Goal: Task Accomplishment & Management: Manage account settings

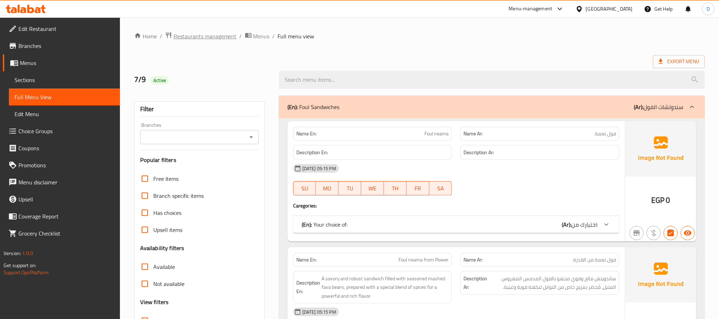
click at [205, 39] on span "Restaurants management" at bounding box center [205, 36] width 63 height 9
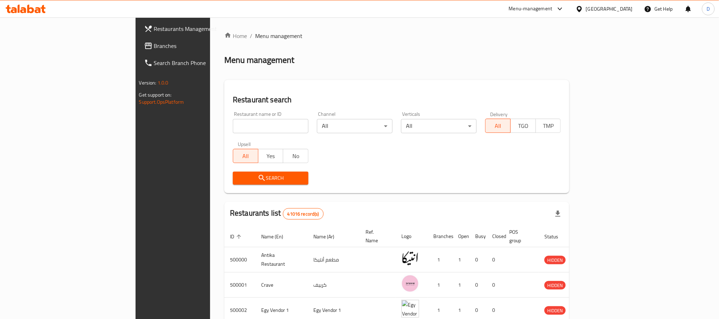
click at [625, 13] on div "Egypt" at bounding box center [609, 9] width 47 height 8
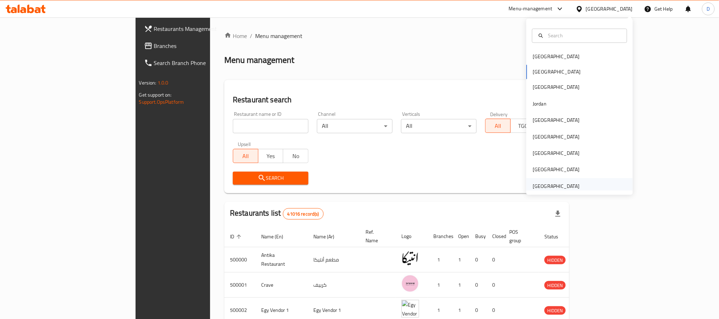
click at [577, 183] on div "[GEOGRAPHIC_DATA]" at bounding box center [579, 186] width 106 height 16
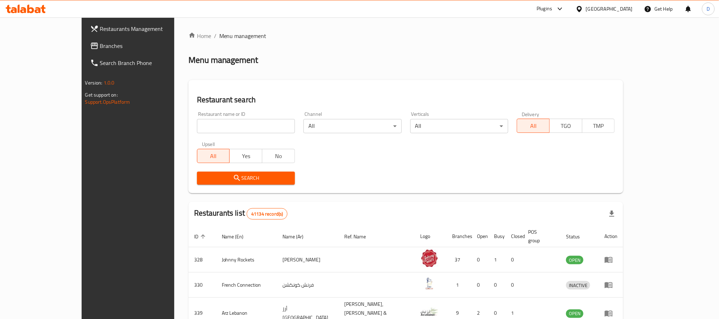
click at [555, 6] on div at bounding box center [559, 9] width 12 height 9
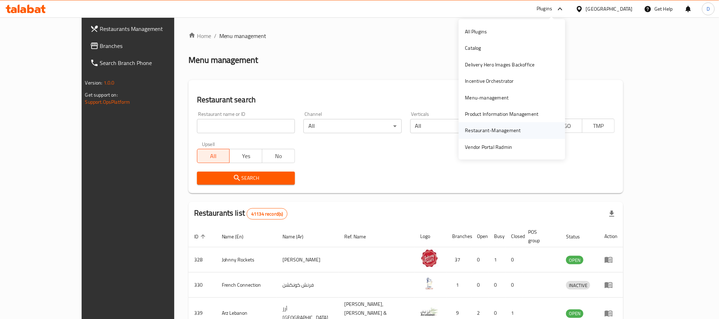
click at [493, 129] on div "Restaurant-Management" at bounding box center [493, 130] width 56 height 8
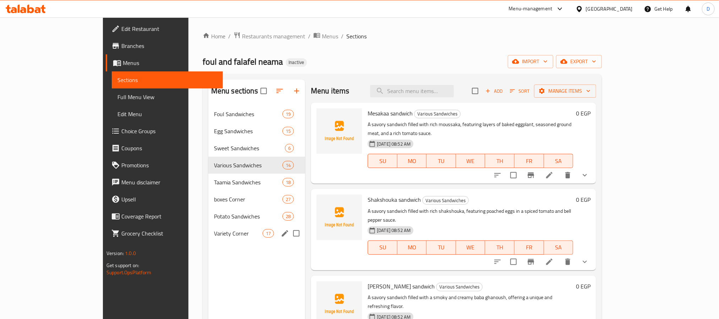
click at [210, 238] on div "Variety Corner 17" at bounding box center [256, 233] width 97 height 17
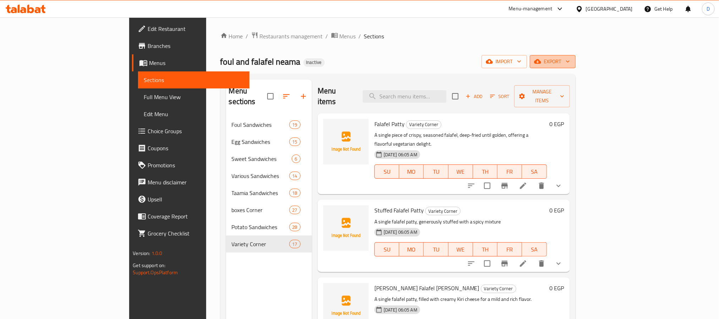
click at [570, 64] on span "export" at bounding box center [552, 61] width 34 height 9
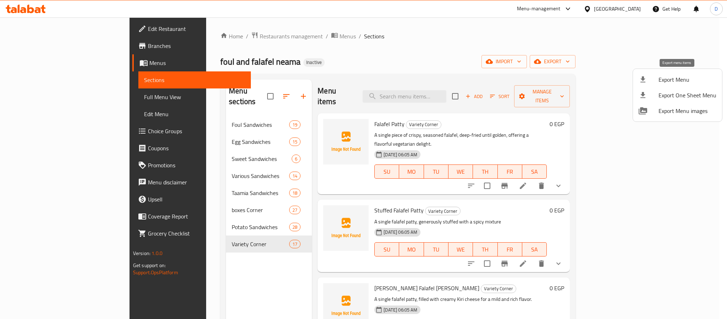
click at [652, 82] on div at bounding box center [649, 79] width 20 height 9
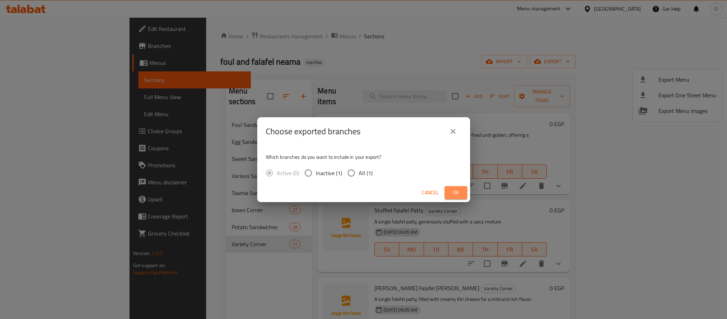
click at [458, 189] on span "Ok" at bounding box center [455, 192] width 11 height 9
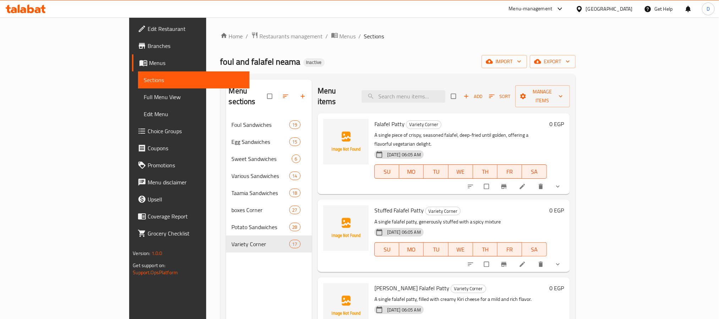
click at [144, 93] on span "Full Menu View" at bounding box center [194, 97] width 100 height 9
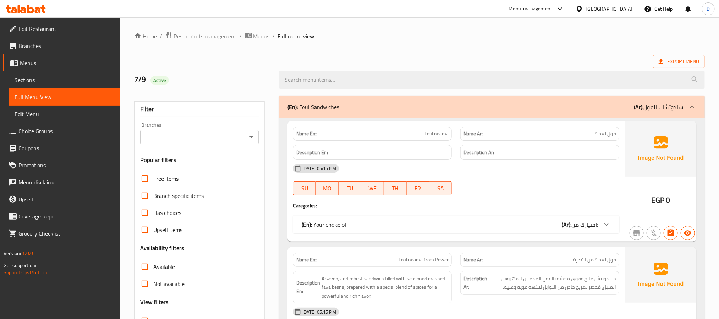
click at [570, 191] on div "07-09-2025 05:15 PM SU MO TU WE TH FR SA" at bounding box center [456, 180] width 335 height 40
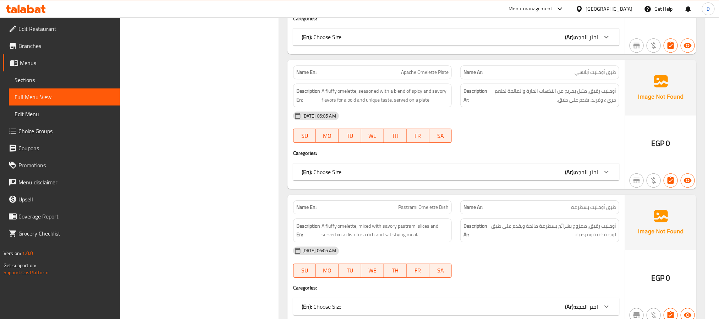
scroll to position [18498, 0]
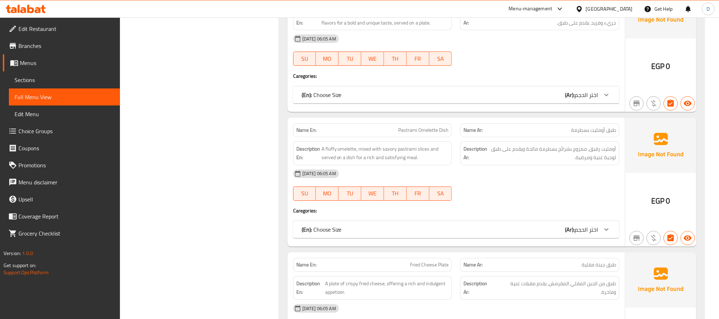
click at [513, 111] on div "Name En: Apache Omelette Plate Name Ar: طبق أومليت أباتشي Description En: A flu…" at bounding box center [455, 47] width 337 height 129
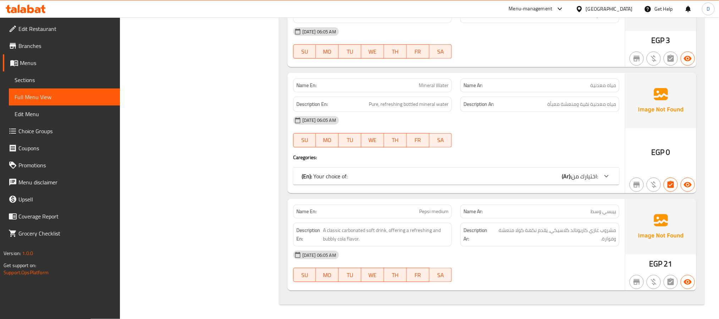
scroll to position [19093, 0]
click at [534, 141] on div "08-09-2025 06:05 AM SU MO TU WE TH FR SA" at bounding box center [456, 132] width 335 height 40
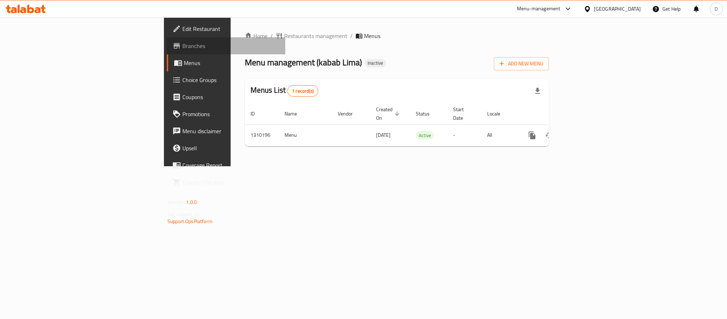
click at [167, 39] on link "Branches" at bounding box center [226, 45] width 119 height 17
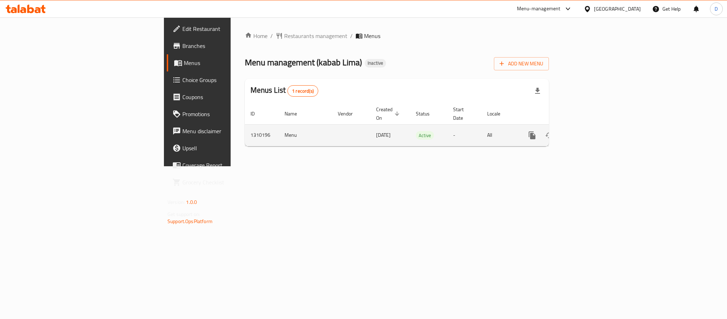
click at [588, 131] on icon "enhanced table" at bounding box center [583, 135] width 9 height 9
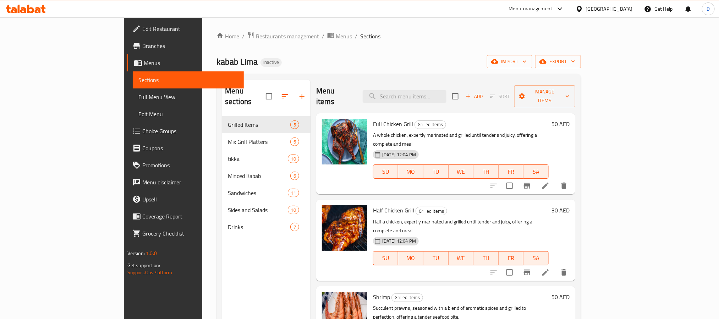
click at [138, 94] on span "Full Menu View" at bounding box center [188, 97] width 100 height 9
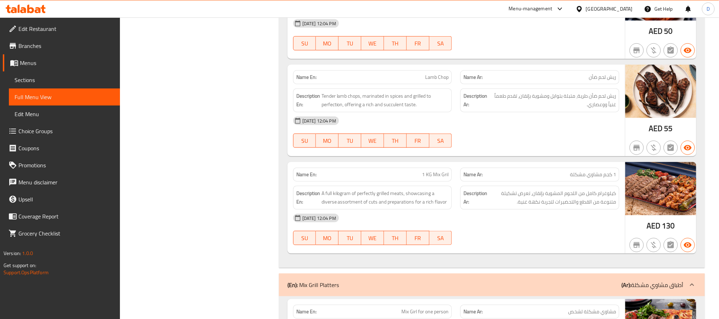
scroll to position [373, 0]
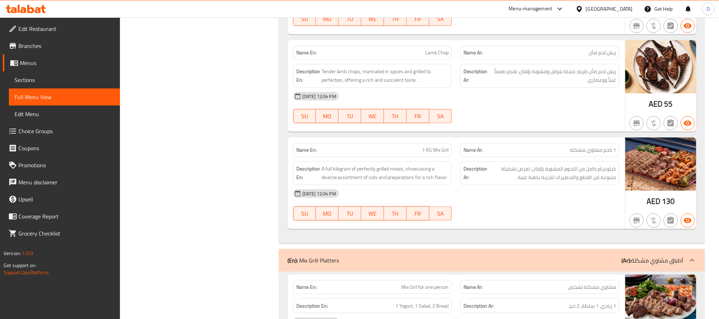
click at [556, 202] on div "[DATE] 12:04 PM" at bounding box center [456, 193] width 335 height 17
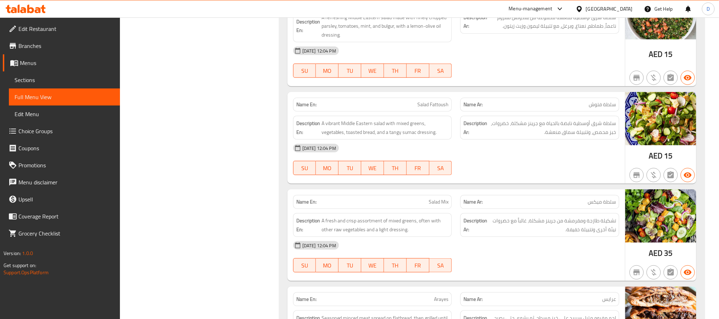
scroll to position [612, 0]
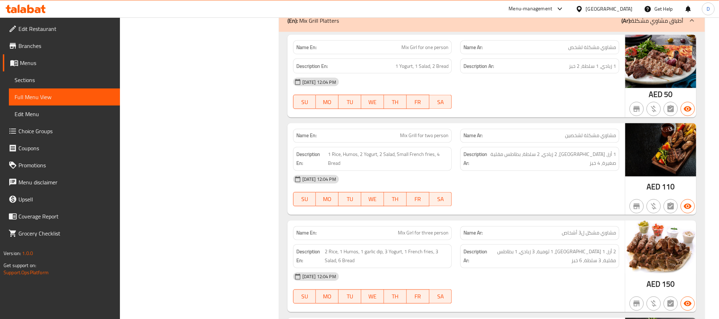
click at [489, 99] on div "07-09-2025 12:04 PM SU MO TU WE TH FR SA" at bounding box center [456, 93] width 335 height 40
click at [484, 188] on div "[DATE] 12:04 PM" at bounding box center [456, 179] width 335 height 17
click at [475, 183] on div "[DATE] 12:04 PM" at bounding box center [456, 179] width 335 height 17
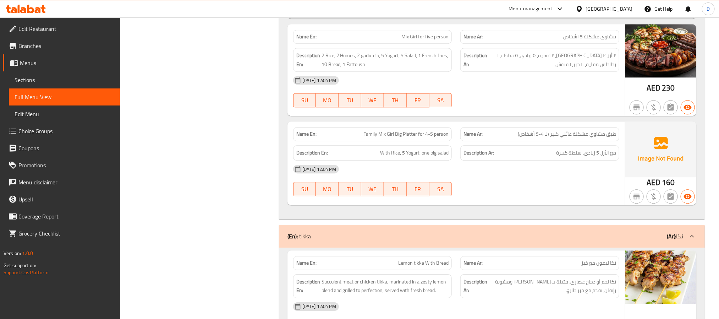
scroll to position [1005, 0]
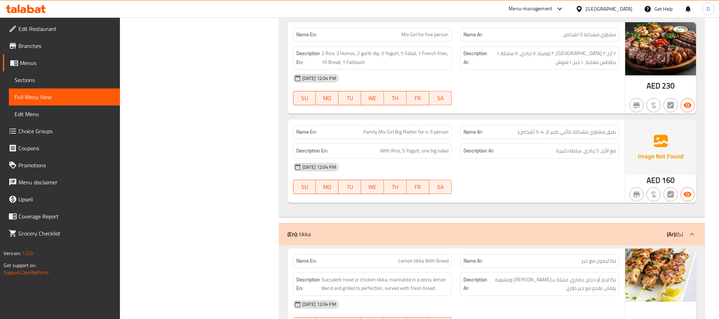
click at [411, 134] on span "Family Mix Girl Big Platter for 4-5 person" at bounding box center [405, 131] width 85 height 7
copy span "Family Mix Girl Big Platter for 4-5 person"
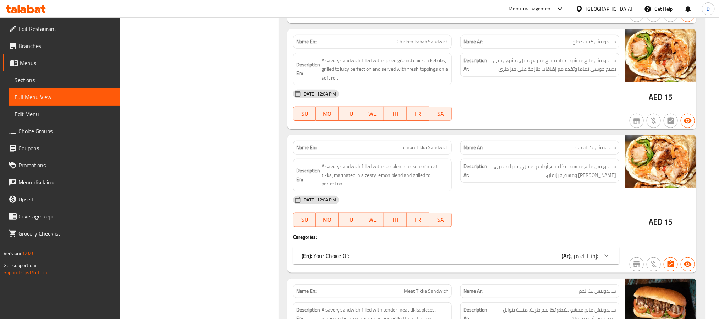
scroll to position [3125, 0]
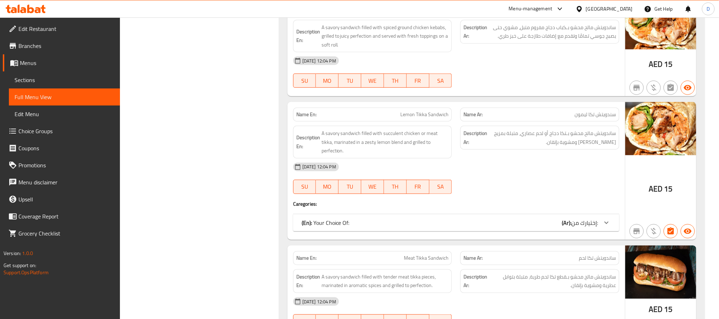
click at [430, 118] on span "Lemon Tikka Sandwich" at bounding box center [424, 114] width 48 height 7
copy span "Lemon Tikka Sandwich"
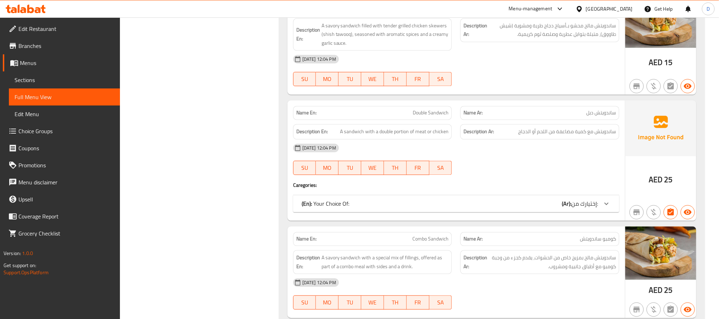
scroll to position [3604, 0]
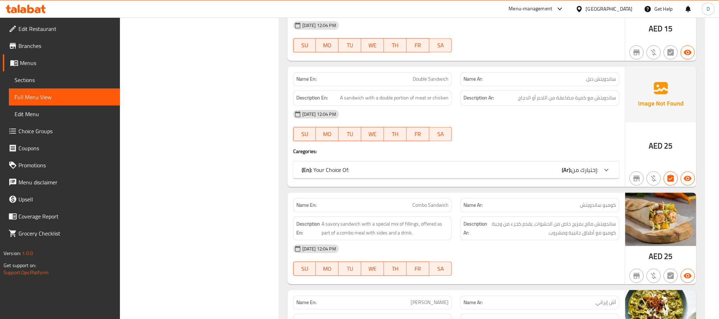
click at [417, 83] on span "Double Sandwich" at bounding box center [431, 78] width 36 height 7
copy span "Double Sandwich"
click at [482, 145] on div "07-09-2025 12:04 PM SU MO TU WE TH FR SA" at bounding box center [456, 125] width 335 height 40
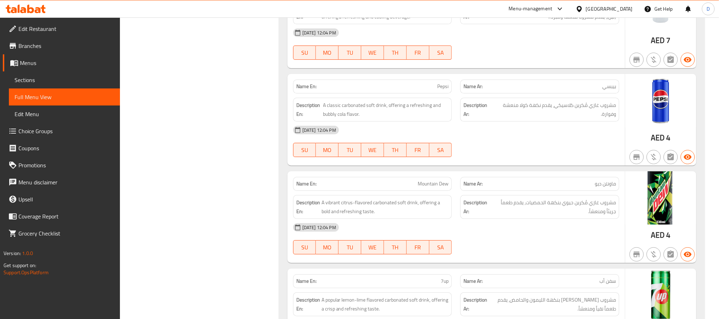
scroll to position [5551, 0]
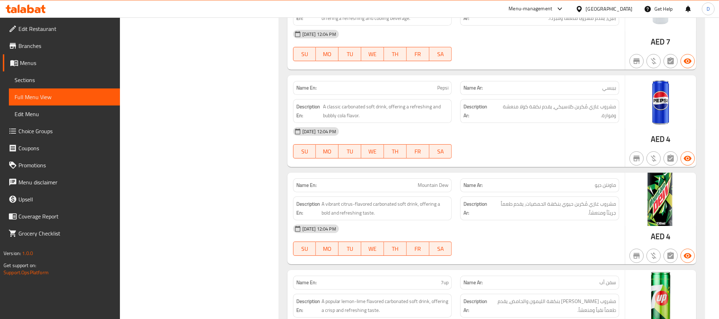
drag, startPoint x: 479, startPoint y: 87, endPoint x: 388, endPoint y: 50, distance: 98.4
click at [479, 65] on div "07-09-2025 12:04 PM SU MO TU WE TH FR SA" at bounding box center [456, 46] width 335 height 40
click at [474, 163] on div "07-09-2025 12:04 PM SU MO TU WE TH FR SA" at bounding box center [456, 143] width 335 height 40
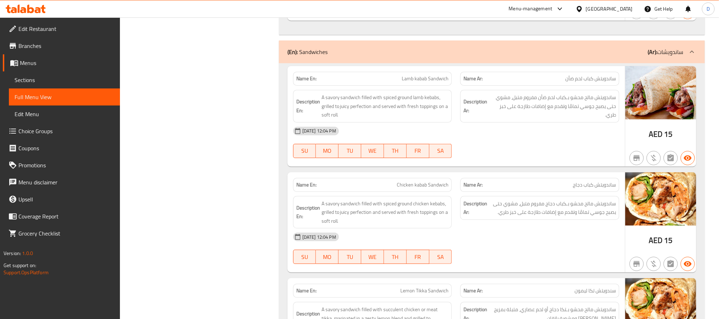
scroll to position [2952, 0]
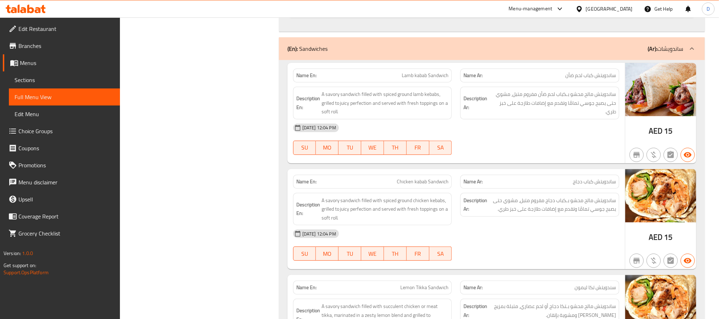
click at [482, 157] on div "07-09-2025 12:04 PM SU MO TU WE TH FR SA" at bounding box center [456, 139] width 335 height 40
click at [478, 136] on div "[DATE] 12:04 PM" at bounding box center [456, 127] width 335 height 17
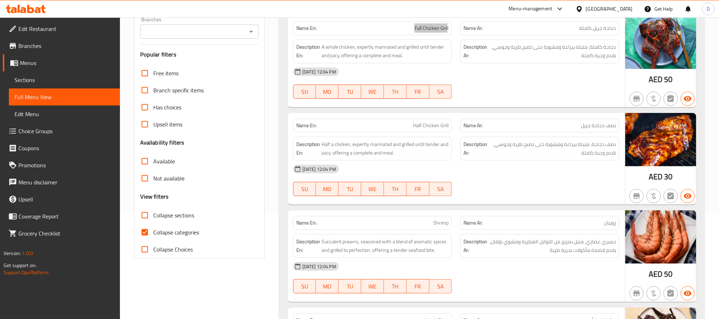
scroll to position [106, 0]
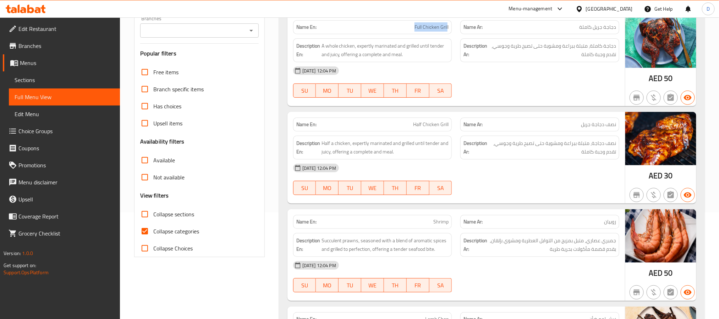
click at [595, 81] on div "07-09-2025 12:04 PM SU MO TU WE TH FR SA" at bounding box center [456, 82] width 335 height 40
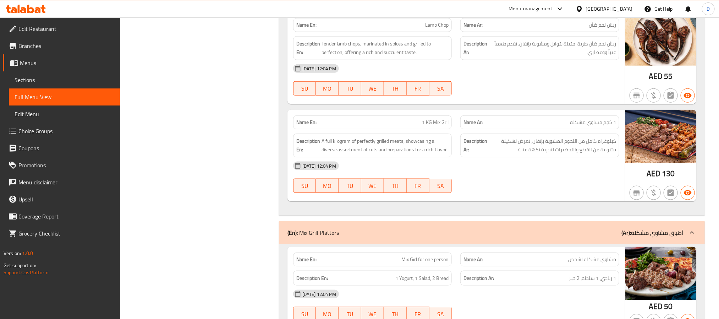
scroll to position [426, 0]
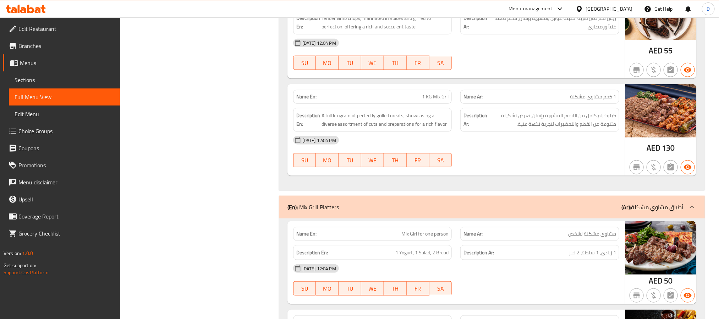
click at [582, 140] on div "[DATE] 12:04 PM" at bounding box center [456, 140] width 335 height 17
click at [476, 155] on div "07-09-2025 12:04 PM SU MO TU WE TH FR SA" at bounding box center [456, 152] width 335 height 40
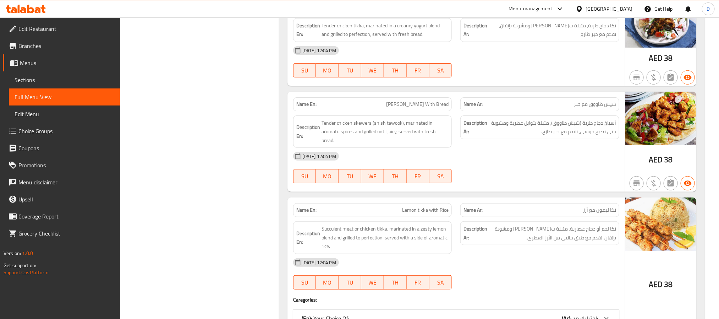
scroll to position [1650, 0]
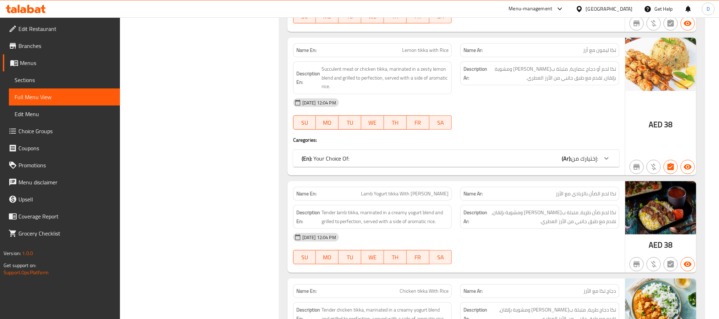
click at [440, 54] on span "Lemon tikka with Rice" at bounding box center [425, 49] width 46 height 7
copy span "Lemon tikka with Rice"
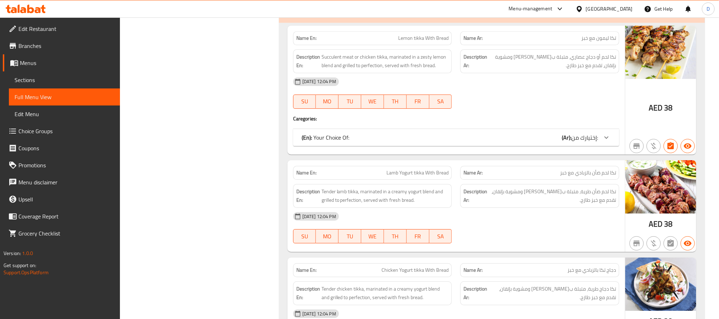
scroll to position [1224, 0]
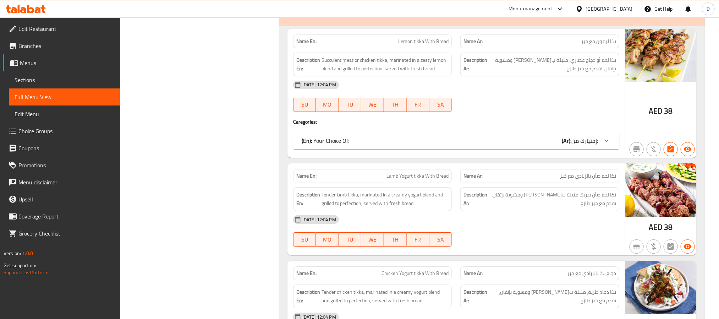
click at [434, 45] on span "Lemon tikka With Bread" at bounding box center [423, 41] width 50 height 7
copy span "Lemon tikka With Bread"
click at [483, 228] on div "[DATE] 12:04 PM" at bounding box center [456, 219] width 335 height 17
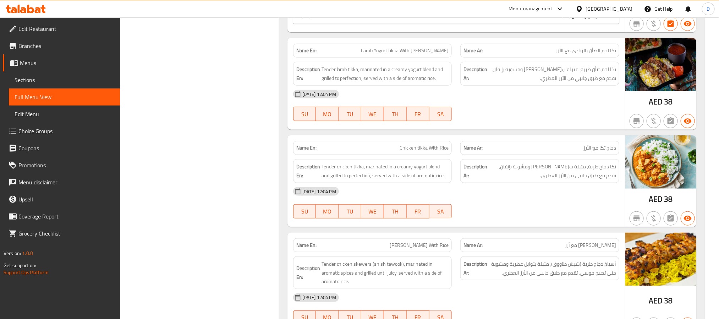
scroll to position [1810, 0]
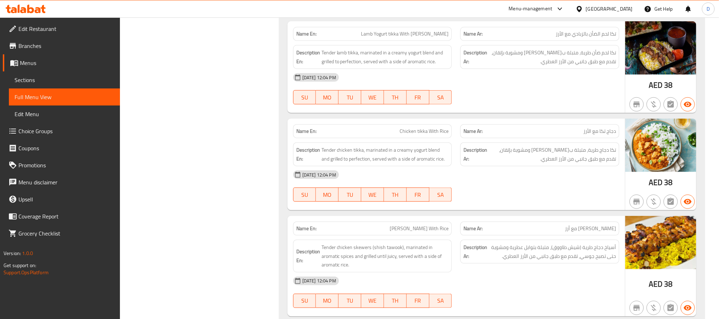
click at [513, 182] on div "[DATE] 12:04 PM" at bounding box center [456, 174] width 335 height 17
click at [531, 183] on div "[DATE] 12:04 PM" at bounding box center [456, 174] width 335 height 17
click at [486, 183] on div "[DATE] 12:04 PM" at bounding box center [456, 174] width 335 height 17
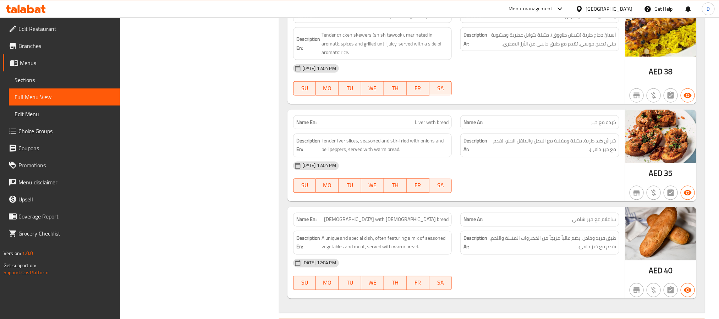
scroll to position [2023, 0]
click at [596, 169] on div "[DATE] 12:04 PM" at bounding box center [456, 164] width 335 height 17
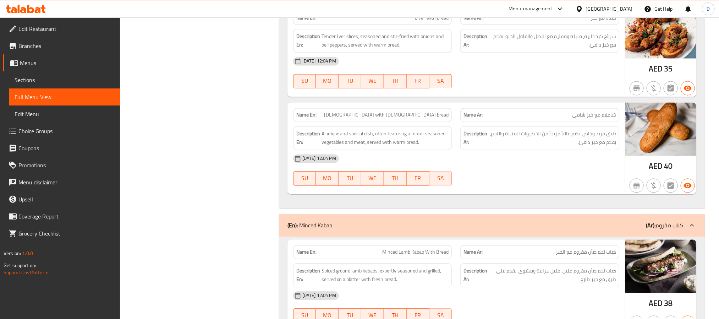
scroll to position [2129, 0]
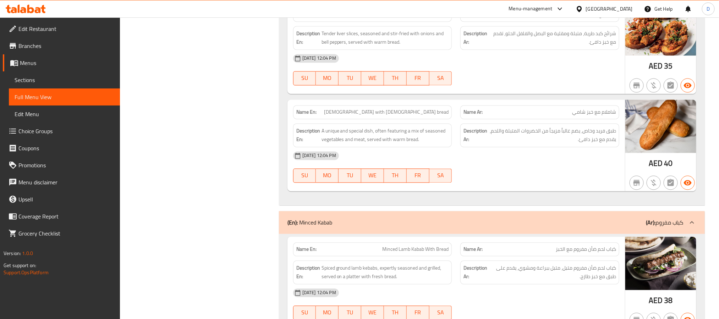
click at [412, 116] on span "[DEMOGRAPHIC_DATA] with [DEMOGRAPHIC_DATA] bread" at bounding box center [386, 112] width 125 height 7
copy span "[DEMOGRAPHIC_DATA] with [DEMOGRAPHIC_DATA] bread"
click at [533, 164] on div "[DATE] 12:04 PM" at bounding box center [456, 155] width 335 height 17
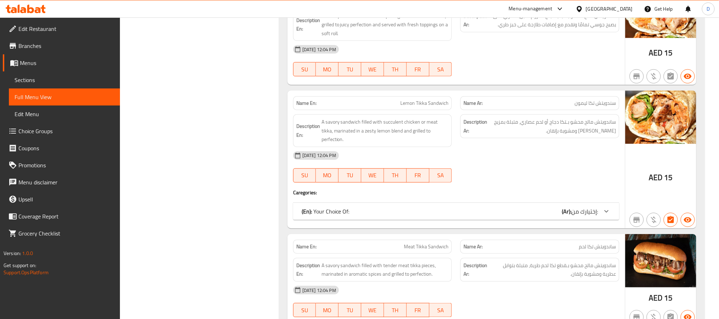
scroll to position [3141, 0]
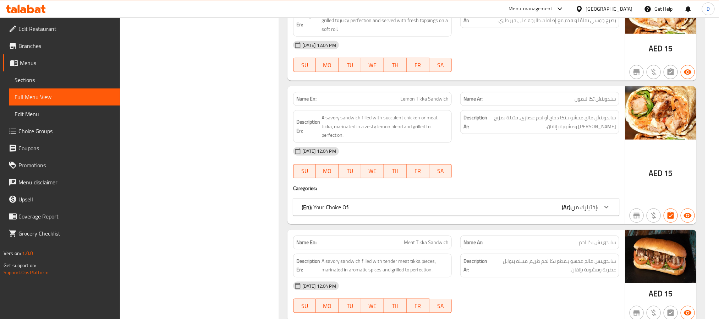
click at [435, 103] on span "Lemon Tikka Sandwich" at bounding box center [424, 98] width 48 height 7
copy span "Lemon Tikka Sandwich"
drag, startPoint x: 462, startPoint y: 170, endPoint x: 479, endPoint y: 176, distance: 18.0
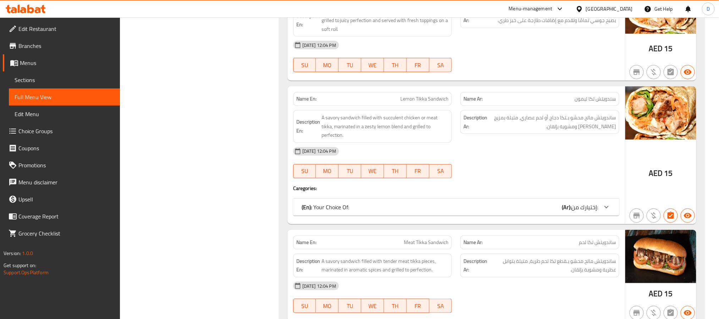
click at [462, 160] on div "[DATE] 12:04 PM" at bounding box center [456, 151] width 335 height 17
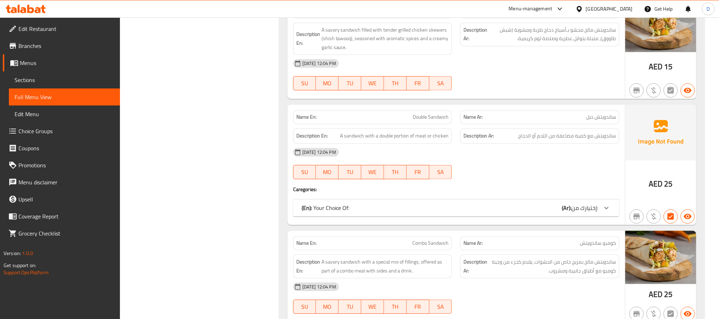
scroll to position [3566, 0]
click at [495, 183] on div "07-09-2025 12:04 PM SU MO TU WE TH FR SA" at bounding box center [456, 163] width 335 height 40
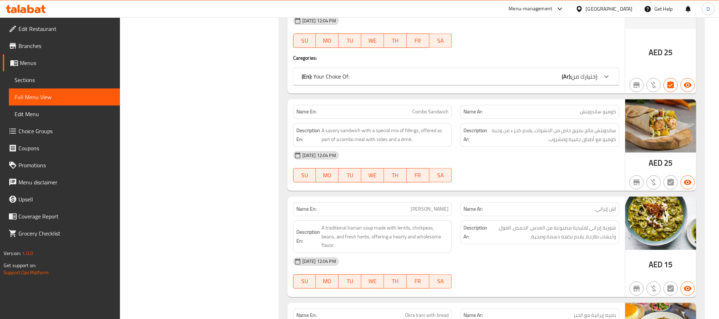
scroll to position [3726, 0]
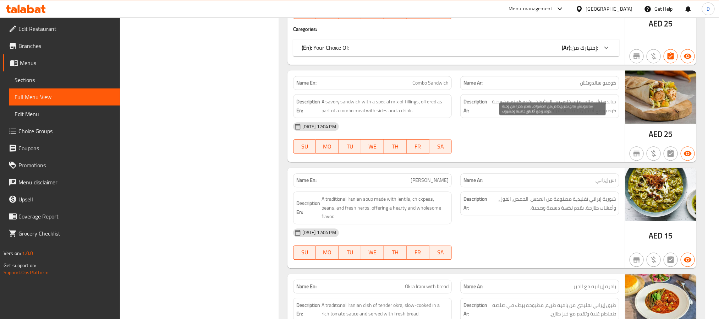
click at [537, 115] on span "ساندويتش مالح بمزيج خاص من الحشوات، يقدم كجزء من وجبة كومبو مع أطباق جانبية ومش…" at bounding box center [552, 105] width 127 height 17
click at [539, 115] on span "ساندويتش مالح بمزيج خاص من الحشوات، يقدم كجزء من وجبة كومبو مع أطباق جانبية ومش…" at bounding box center [552, 105] width 127 height 17
click at [536, 115] on span "ساندويتش مالح بمزيج خاص من الحشوات، يقدم كجزء من وجبة كومبو مع أطباق جانبية ومش…" at bounding box center [552, 105] width 127 height 17
click at [539, 115] on span "ساندويتش مالح بمزيج خاص من الحشوات، يقدم كجزء من وجبة كومبو مع أطباق جانبية ومش…" at bounding box center [552, 105] width 127 height 17
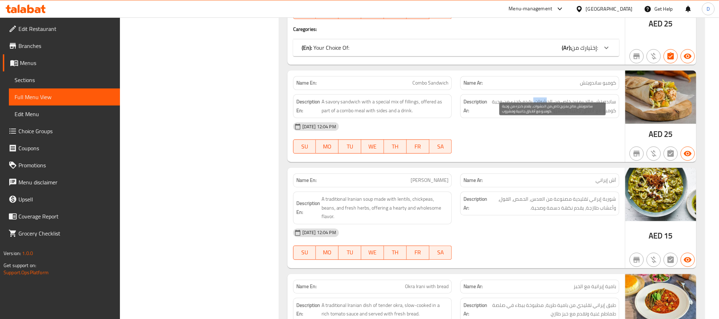
drag, startPoint x: 534, startPoint y: 125, endPoint x: 546, endPoint y: 125, distance: 12.4
click at [546, 115] on span "ساندويتش مالح بمزيج خاص من الحشوات، يقدم كجزء من وجبة كومبو مع أطباق جانبية ومش…" at bounding box center [552, 105] width 127 height 17
click at [550, 135] on div "[DATE] 12:04 PM" at bounding box center [456, 126] width 335 height 17
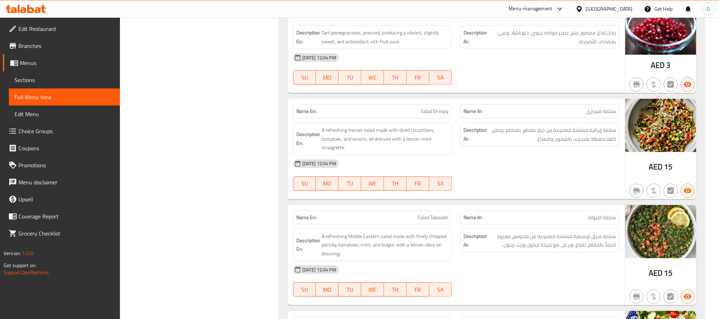
scroll to position [4365, 0]
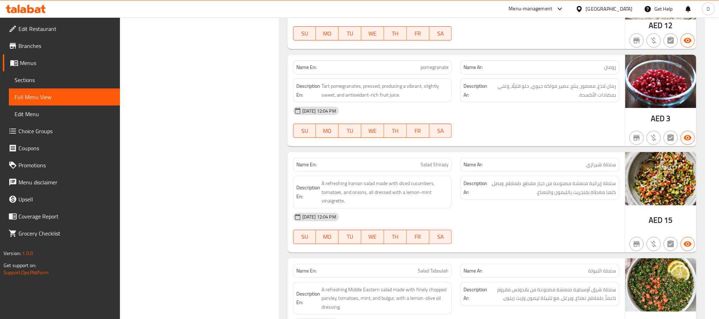
click at [572, 225] on div "[DATE] 12:04 PM" at bounding box center [456, 216] width 335 height 17
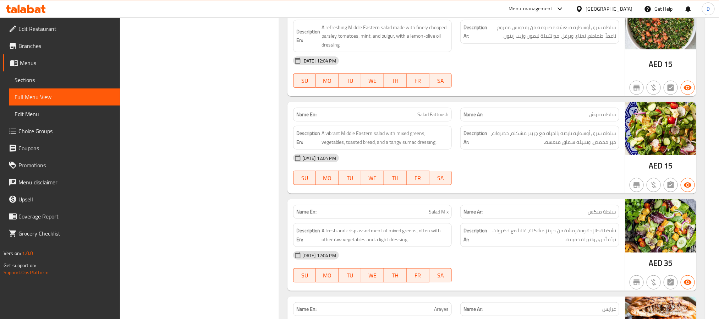
scroll to position [4631, 0]
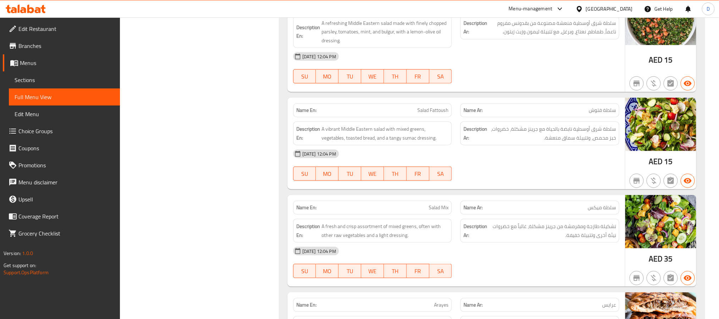
click at [445, 114] on span "Salad Fattoush" at bounding box center [432, 109] width 31 height 7
copy span "Salad Fattoush"
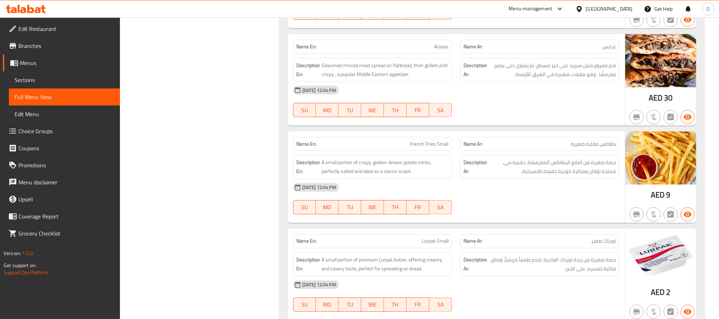
scroll to position [4897, 0]
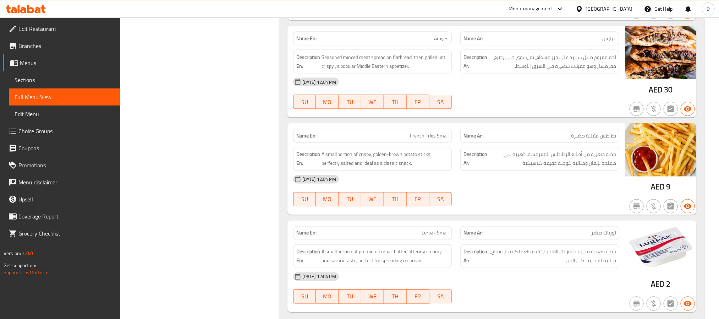
click at [496, 210] on div "07-09-2025 12:04 PM SU MO TU WE TH FR SA" at bounding box center [456, 191] width 335 height 40
click at [418, 139] on span "French Fries Small" at bounding box center [429, 135] width 39 height 7
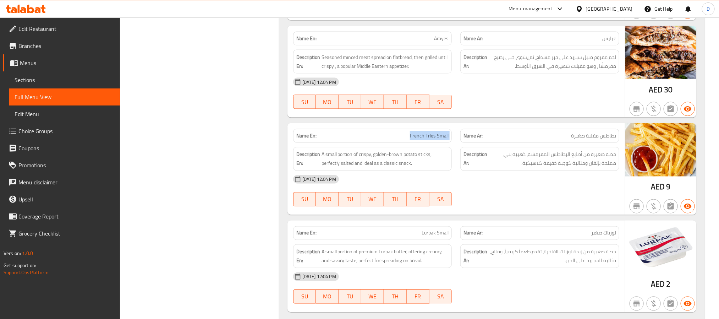
click at [418, 139] on span "French Fries Small" at bounding box center [429, 135] width 39 height 7
copy span "French Fries Small"
click at [493, 188] on div "[DATE] 12:04 PM" at bounding box center [456, 179] width 335 height 17
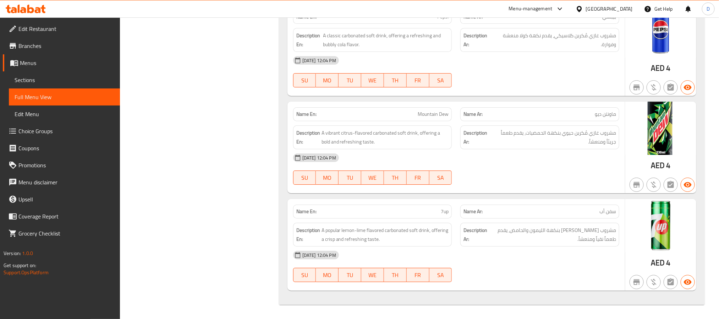
scroll to position [5657, 0]
click at [567, 249] on div "[DATE] 12:04 PM" at bounding box center [456, 254] width 335 height 17
click at [549, 180] on div at bounding box center [539, 184] width 167 height 9
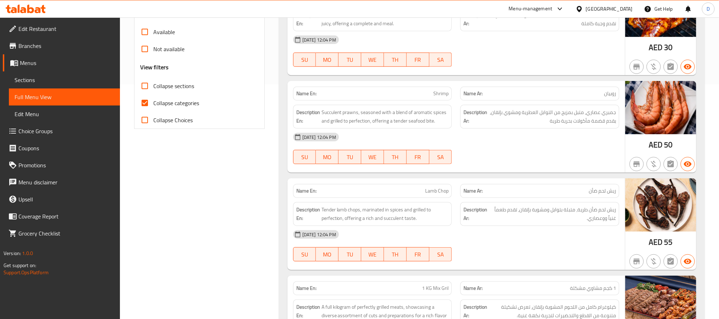
scroll to position [0, 0]
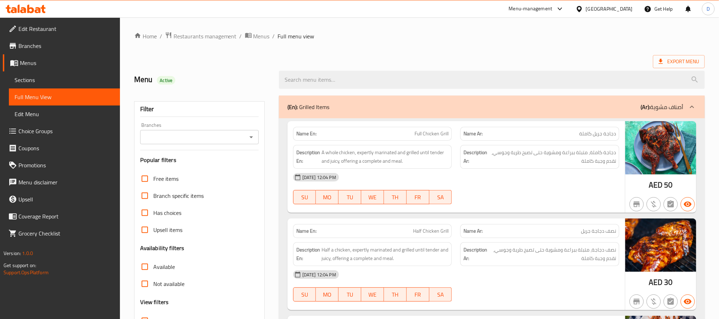
click at [562, 195] on div "07-09-2025 12:04 PM SU MO TU WE TH FR SA" at bounding box center [456, 189] width 335 height 40
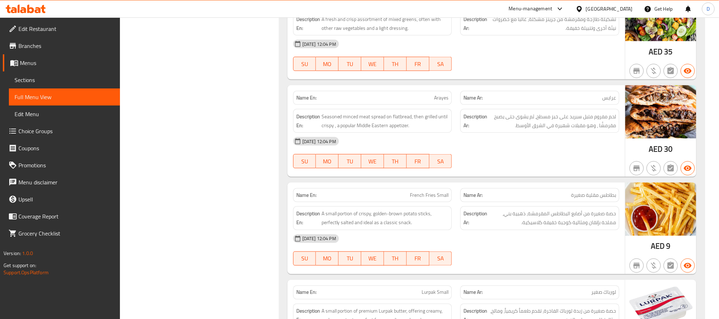
scroll to position [4897, 0]
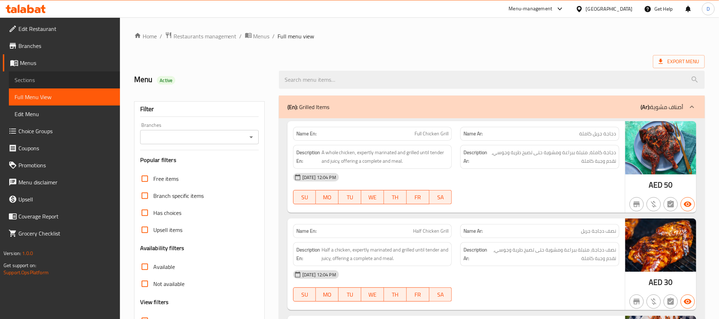
click at [44, 80] on span "Sections" at bounding box center [65, 80] width 100 height 9
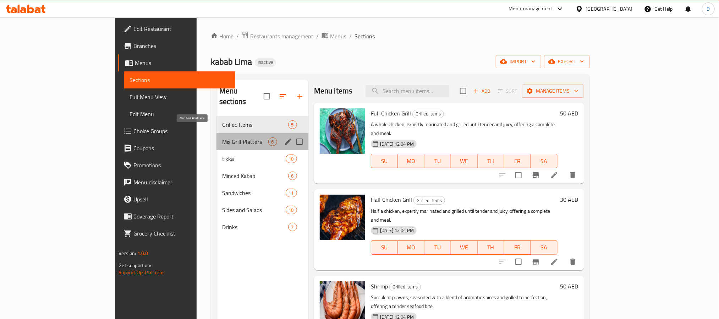
click at [222, 137] on span "Mix Grill Platters" at bounding box center [245, 141] width 46 height 9
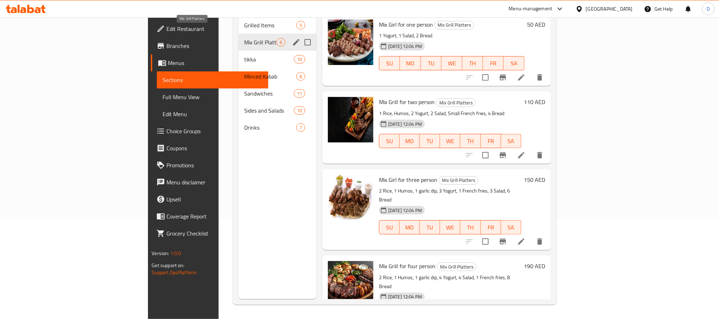
scroll to position [164, 0]
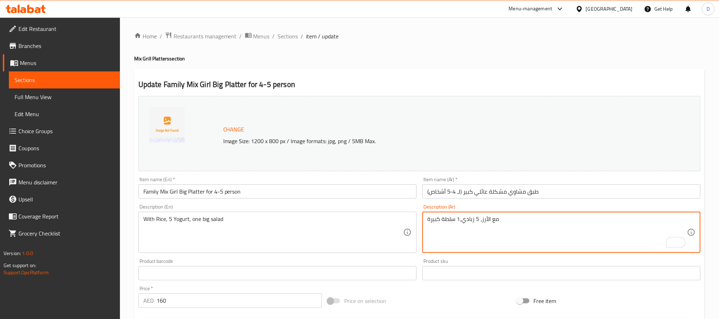
type textarea "مع الأرز، 5 زبادي،1 سلطة كبيرة"
click at [375, 188] on input "Family Mix Girl Big Platter for 4-5 person" at bounding box center [277, 191] width 278 height 14
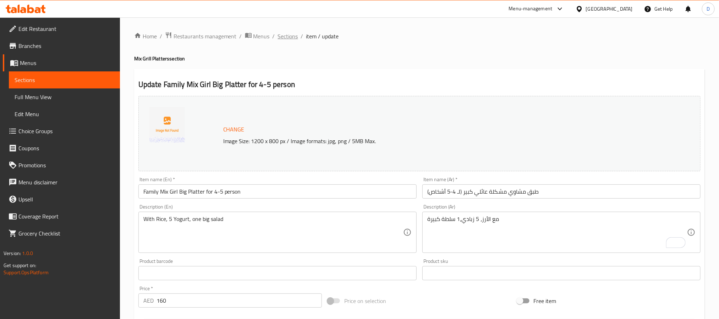
click at [297, 33] on span "Sections" at bounding box center [288, 36] width 20 height 9
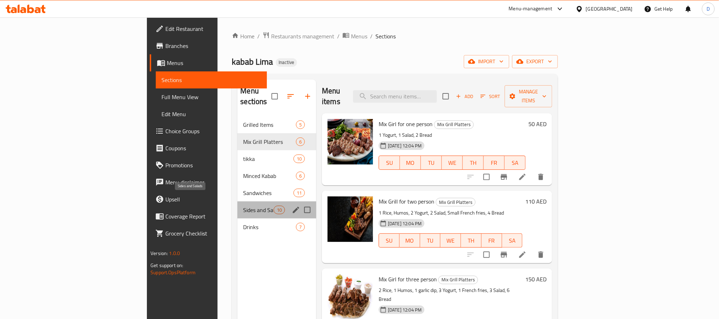
click at [243, 205] on span "Sides and Salads" at bounding box center [258, 209] width 30 height 9
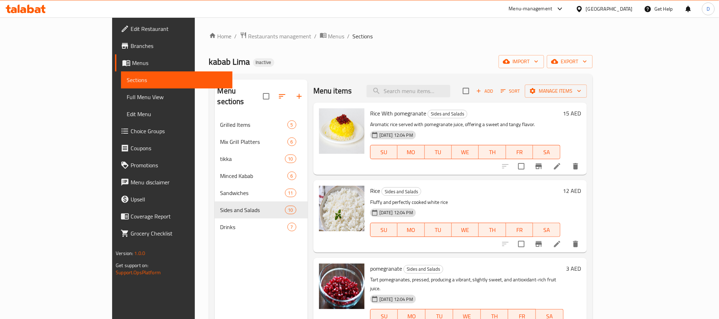
scroll to position [261, 0]
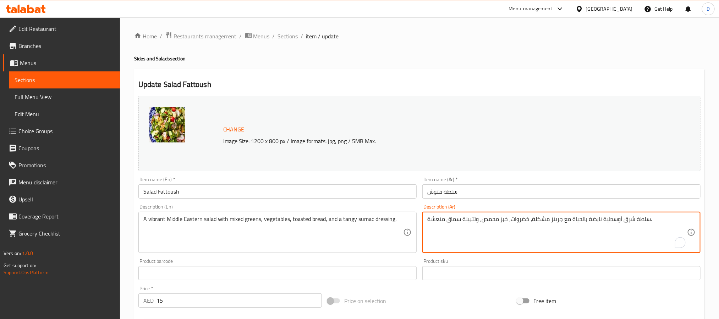
drag, startPoint x: 600, startPoint y: 218, endPoint x: 571, endPoint y: 220, distance: 29.5
type textarea "سلطة شرق أوسطية مع جرينز مشكلة، خضروات، خبز محمص، وتتبيلة سماق منعشة."
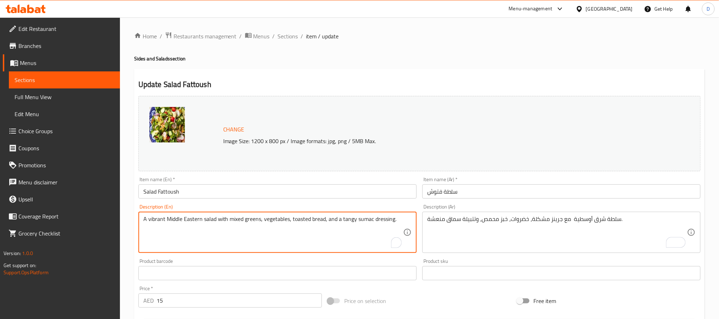
click at [161, 221] on textarea "A vibrant Middle Eastern salad with mixed greens, vegetables, toasted bread, an…" at bounding box center [273, 232] width 260 height 34
type textarea "A Middle Eastern salad with mixed greens, vegetables, toasted bread, and a tang…"
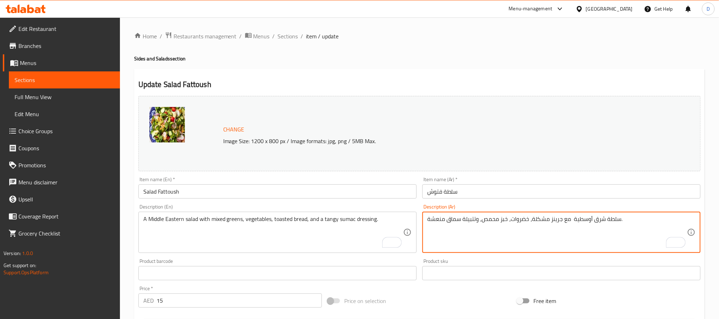
click at [555, 221] on textarea "سلطة شرق أوسطية مع جرينز مشكلة، خضروات، خبز محمص، وتتبيلة سماق منعشة." at bounding box center [557, 232] width 260 height 34
click at [523, 218] on textarea "سلطة شرق أوسطية مع جرينز مشكلة، خضروات، خبز محمص، وتتبيلة سماق منعشة." at bounding box center [557, 232] width 260 height 34
click at [556, 221] on textarea "سلطة شرق أوسطية مع جرينز مشكلة، خضروات، خبز محمص، وتتبيلة سماق منعشة." at bounding box center [557, 232] width 260 height 34
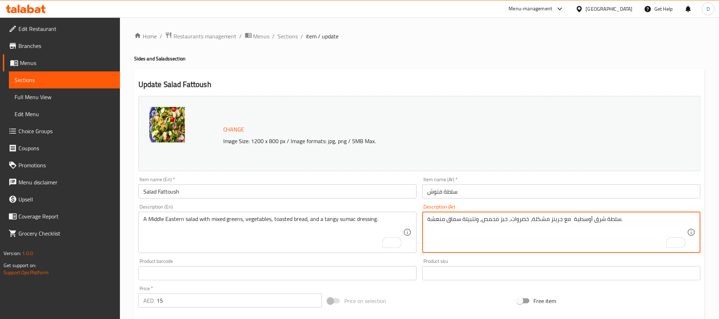
paste textarea "ضروات"
type textarea "سلطة شرق أوسطية مع خضروات مشكلة، خضروات، خبز محمص، وتتبيلة سماق منعشة."
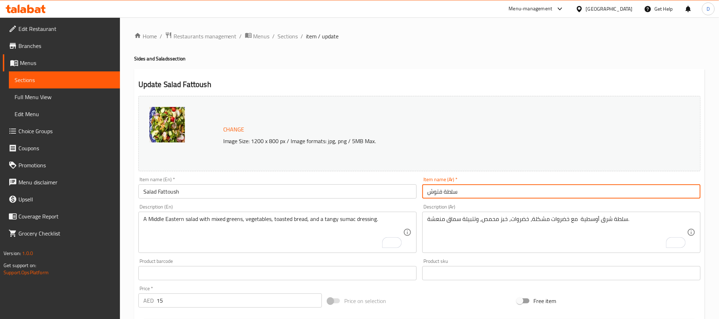
click at [512, 195] on input "سلطة فتوش" at bounding box center [561, 191] width 278 height 14
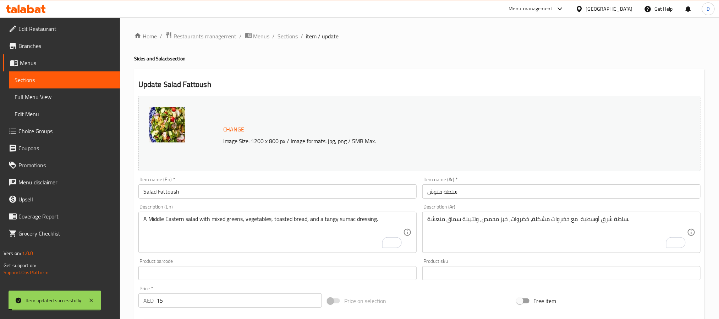
click at [287, 35] on span "Sections" at bounding box center [288, 36] width 20 height 9
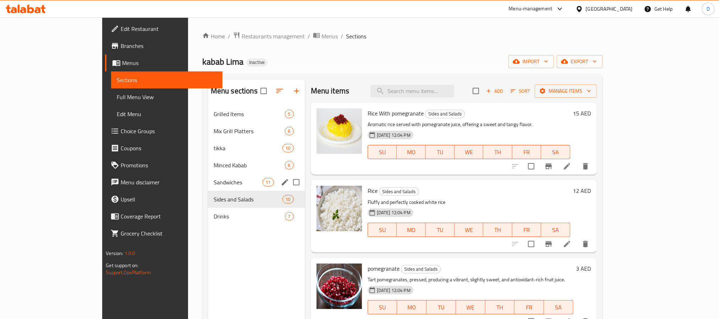
click at [214, 182] on span "Sandwiches" at bounding box center [238, 182] width 49 height 9
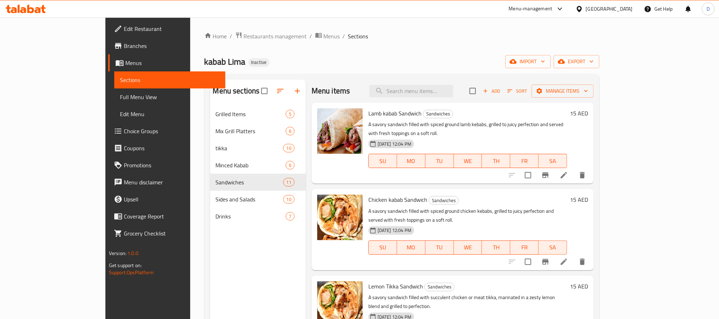
scroll to position [53, 0]
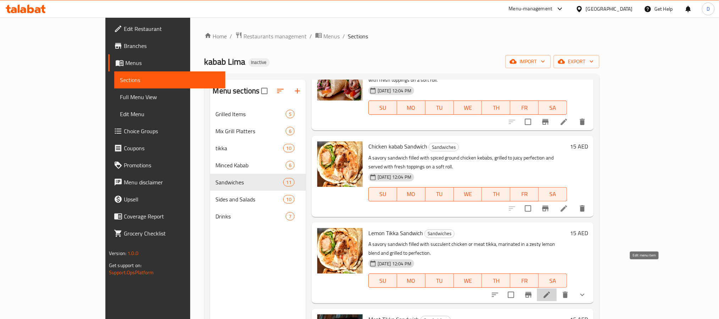
click at [551, 290] on icon at bounding box center [547, 294] width 9 height 9
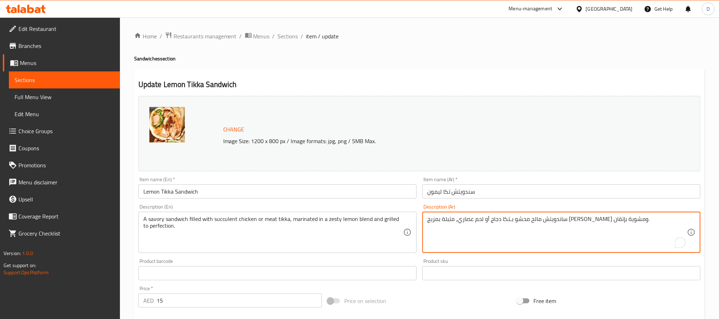
click at [621, 222] on textarea "ساندويتش مالح محشو بـتكا دجاج أو لحم عصاري، متبلة بمزيج [PERSON_NAME] ومشوية بإ…" at bounding box center [557, 232] width 260 height 34
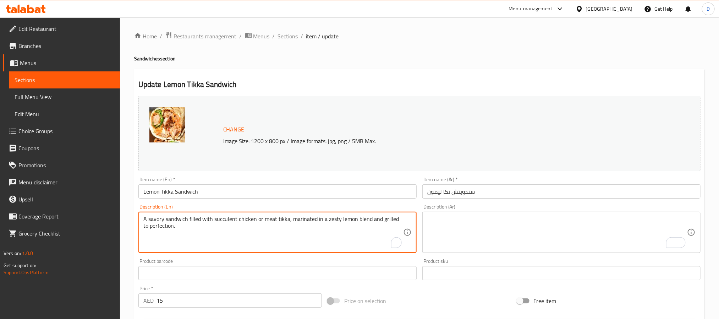
click at [311, 218] on textarea "A savory sandwich filled with succulent chicken or meat tikka, marinated in a z…" at bounding box center [273, 232] width 260 height 34
click at [291, 196] on input "Lemon Tikka Sandwich" at bounding box center [277, 191] width 278 height 14
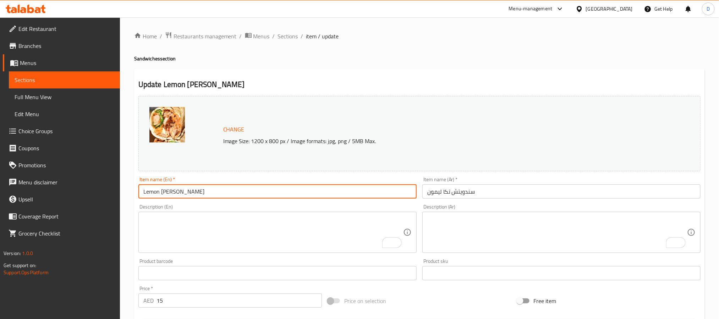
type input "Lemon Tikka Sandwich"
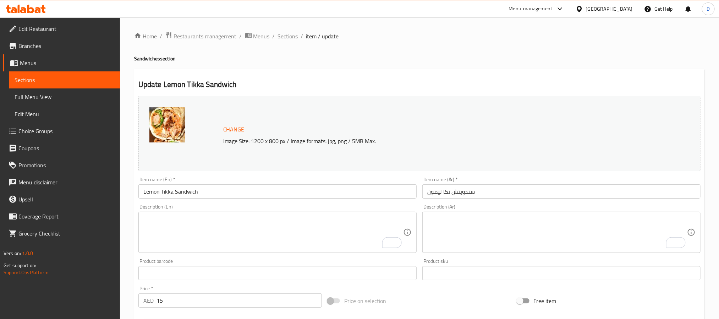
click at [284, 36] on span "Sections" at bounding box center [288, 36] width 20 height 9
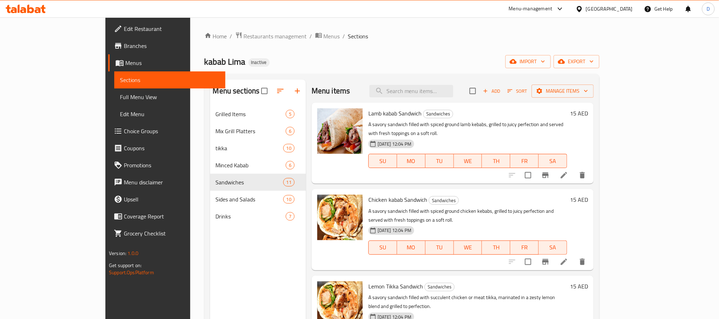
scroll to position [339, 0]
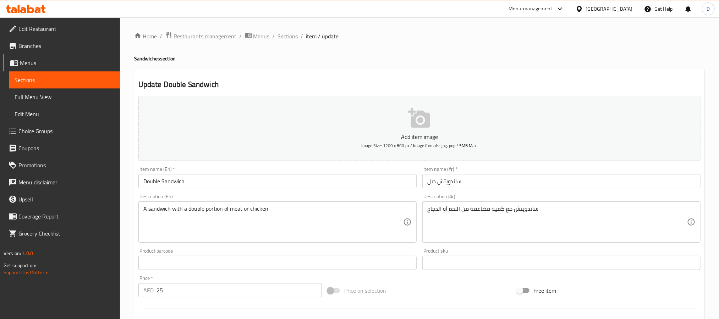
click at [290, 39] on span "Sections" at bounding box center [288, 36] width 20 height 9
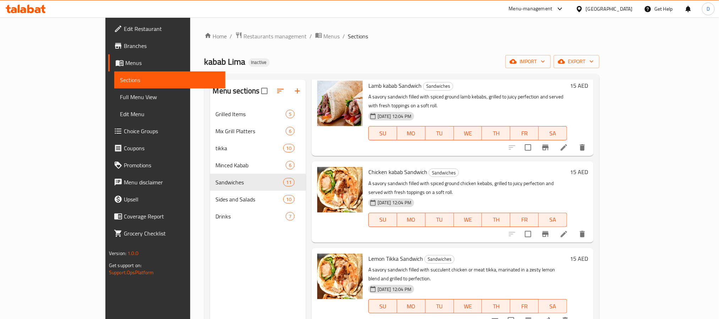
scroll to position [53, 0]
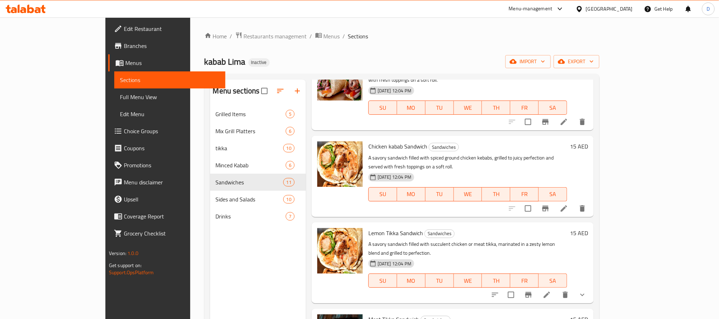
click at [550, 291] on icon at bounding box center [547, 294] width 6 height 6
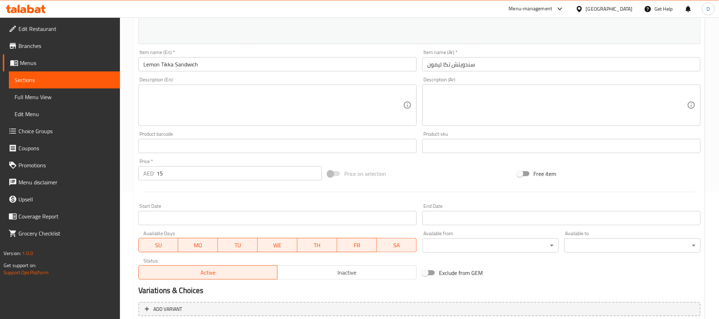
scroll to position [205, 0]
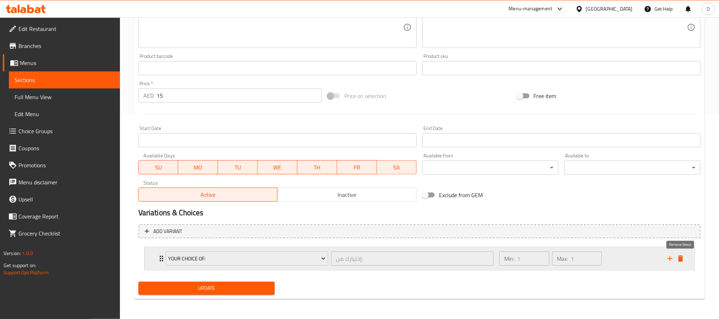
click at [682, 259] on icon "delete" at bounding box center [680, 258] width 5 height 6
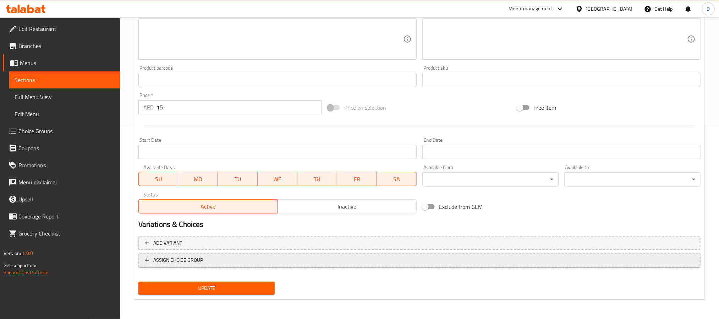
scroll to position [192, 0]
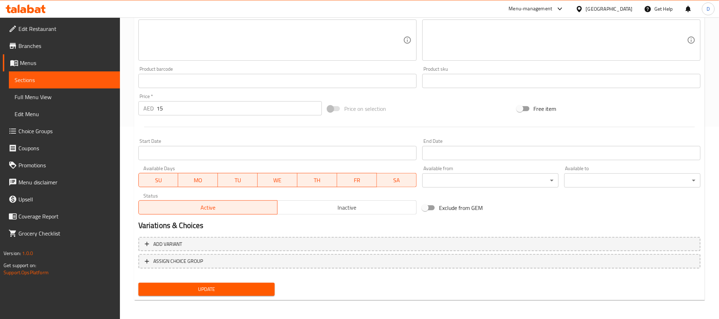
click at [220, 285] on span "Update" at bounding box center [206, 289] width 125 height 9
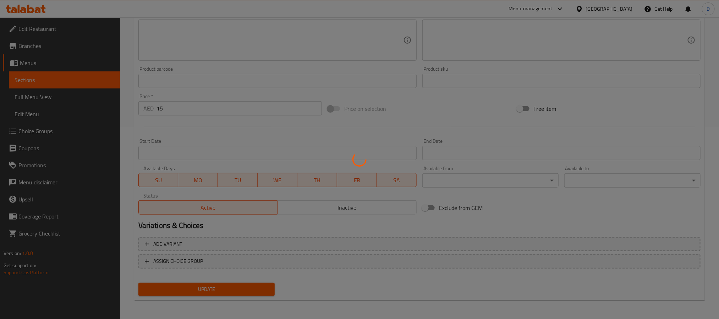
scroll to position [0, 0]
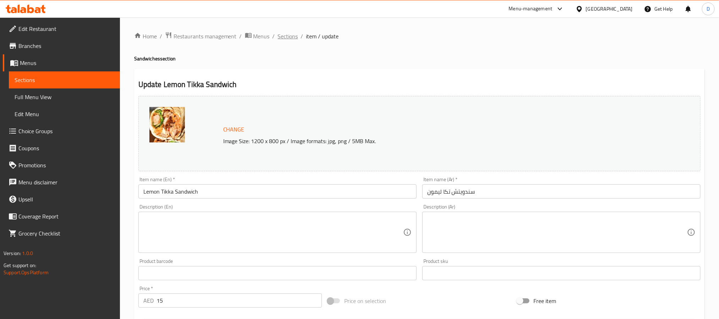
click at [287, 37] on span "Sections" at bounding box center [288, 36] width 20 height 9
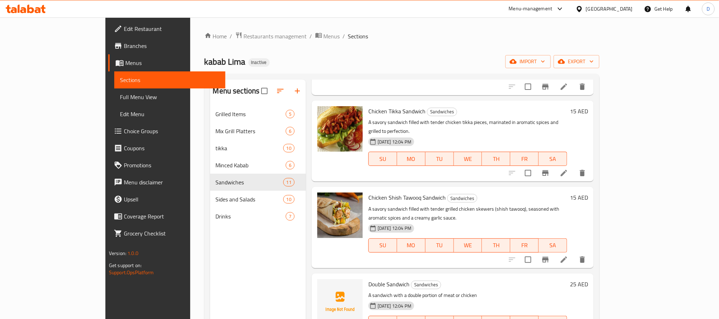
scroll to position [381, 0]
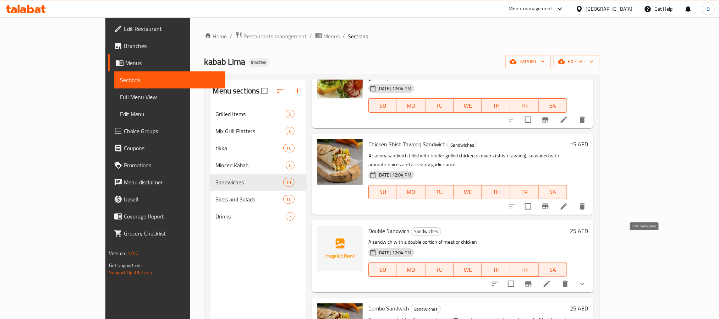
click at [551, 279] on icon at bounding box center [547, 283] width 9 height 9
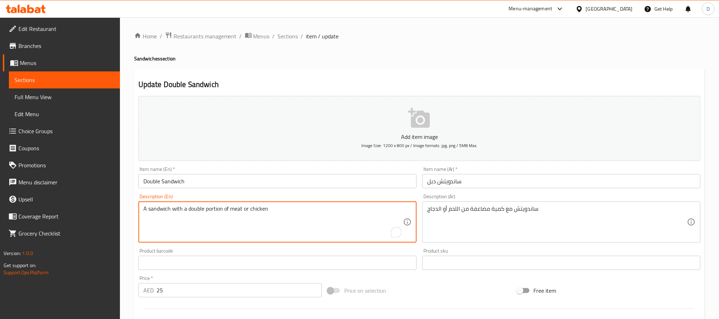
click at [319, 211] on textarea "A sandwich with a double portion of meat or chicken" at bounding box center [273, 222] width 260 height 34
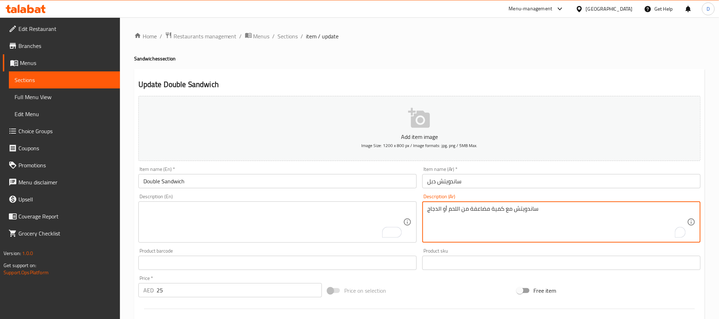
click at [489, 210] on textarea "ساندويتش مع كمية مضاعفة من اللحم أو الدجاج" at bounding box center [557, 222] width 260 height 34
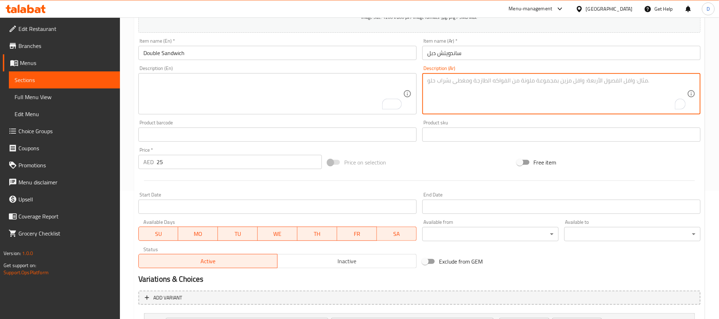
scroll to position [195, 0]
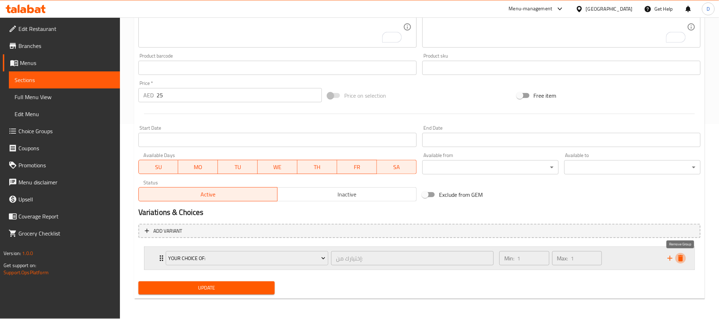
click at [680, 253] on button "delete" at bounding box center [680, 258] width 11 height 11
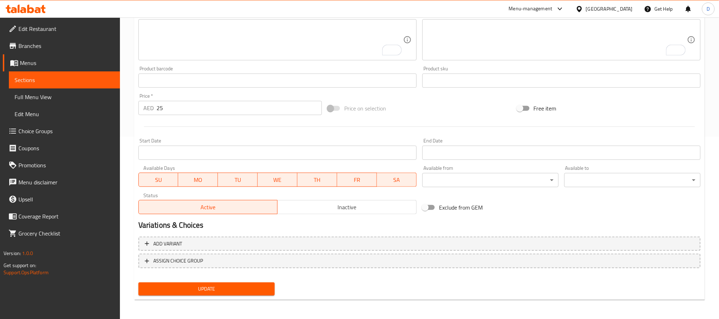
click at [244, 282] on button "Update" at bounding box center [206, 288] width 136 height 13
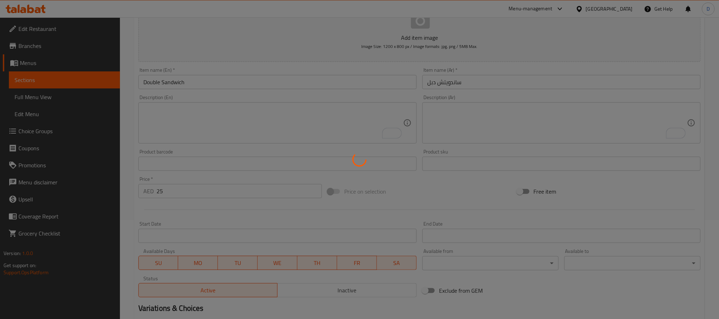
scroll to position [0, 0]
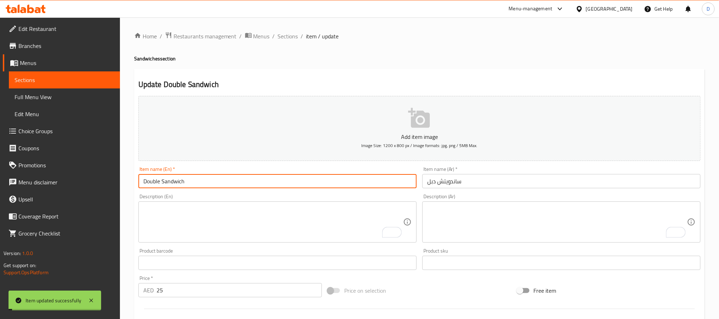
click at [211, 179] on input "Double Sandwich" at bounding box center [277, 181] width 278 height 14
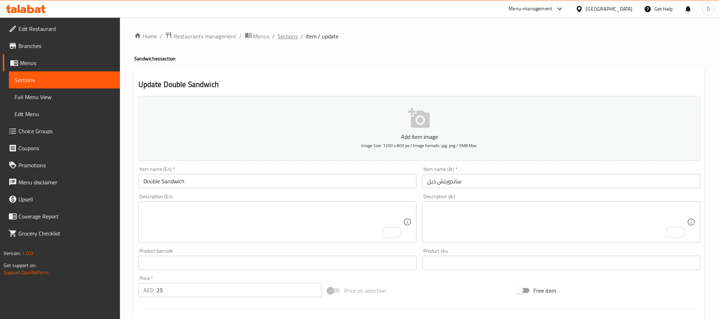
click at [291, 38] on span "Sections" at bounding box center [288, 36] width 20 height 9
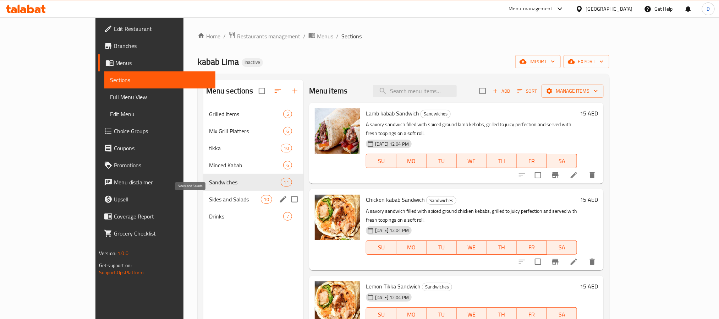
click at [209, 198] on span "Sides and Salads" at bounding box center [235, 199] width 52 height 9
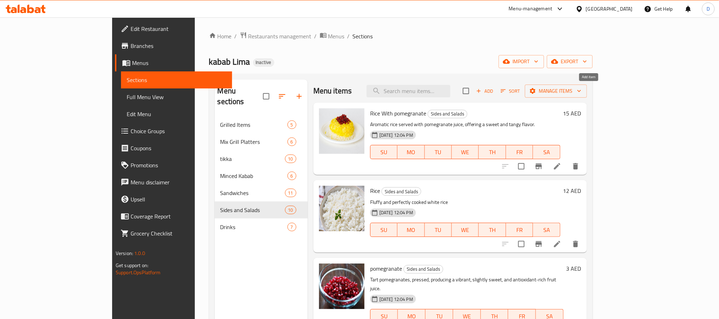
click at [482, 88] on icon "button" at bounding box center [479, 91] width 6 height 6
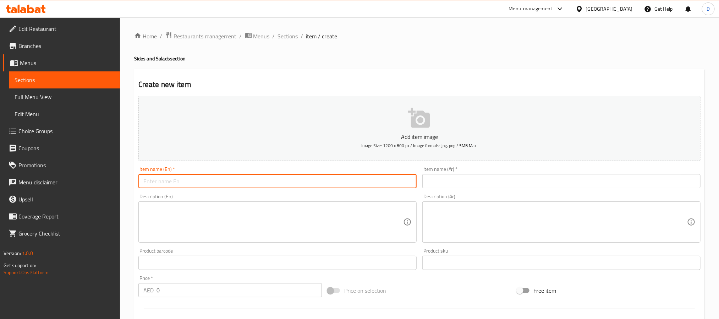
click at [284, 184] on input "text" at bounding box center [277, 181] width 278 height 14
type input "hummus"
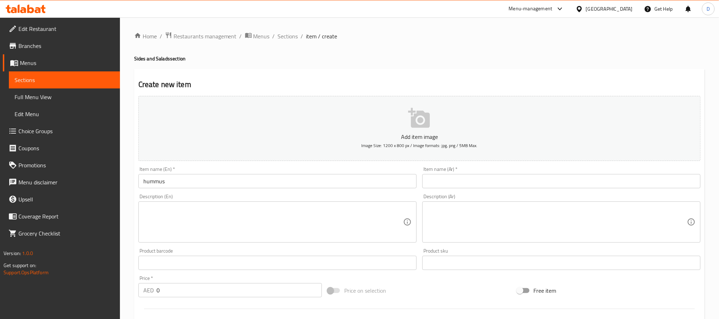
click at [482, 179] on input "text" at bounding box center [561, 181] width 278 height 14
click at [516, 175] on input "text" at bounding box center [561, 181] width 278 height 14
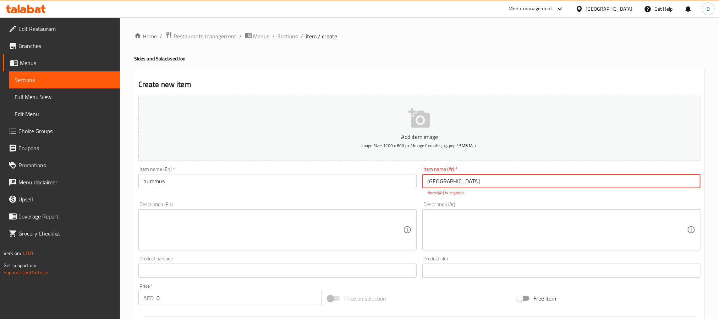
type input "حمص"
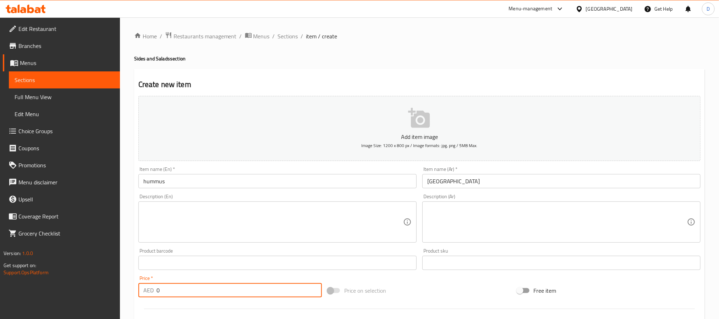
drag, startPoint x: 171, startPoint y: 289, endPoint x: 152, endPoint y: 289, distance: 19.2
click at [152, 289] on div "AED 0 Price *" at bounding box center [229, 290] width 183 height 14
type input "15"
click at [202, 206] on textarea at bounding box center [273, 222] width 260 height 34
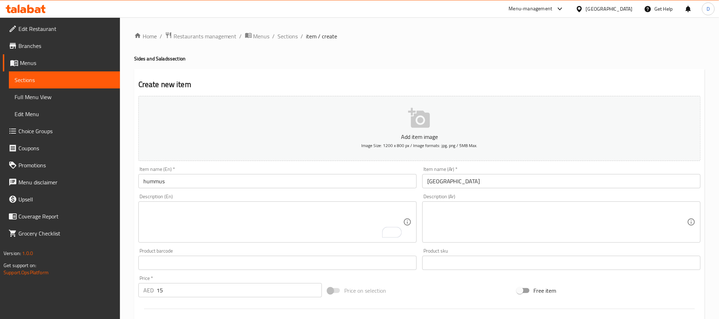
click at [344, 227] on textarea "To enrich screen reader interactions, please activate Accessibility in Grammarl…" at bounding box center [273, 222] width 260 height 34
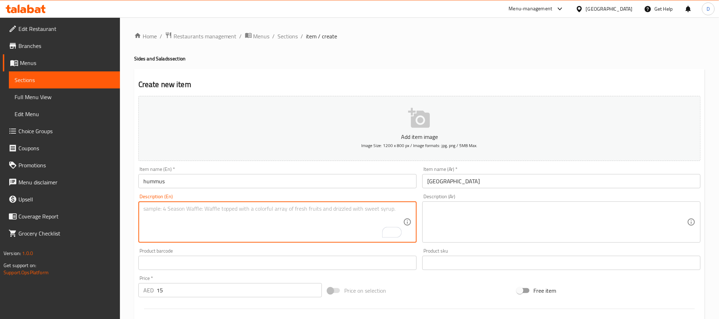
paste textarea "A creamy hummus, a smooth blend of chickpeas, tahini, lemon, and garlic, perfec…"
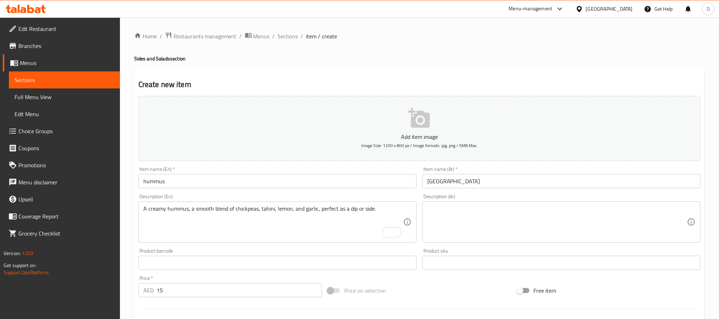
click at [345, 209] on textarea "A creamy hummus, a smooth blend of chickpeas, tahini, lemon, and garlic, perfec…" at bounding box center [273, 222] width 260 height 34
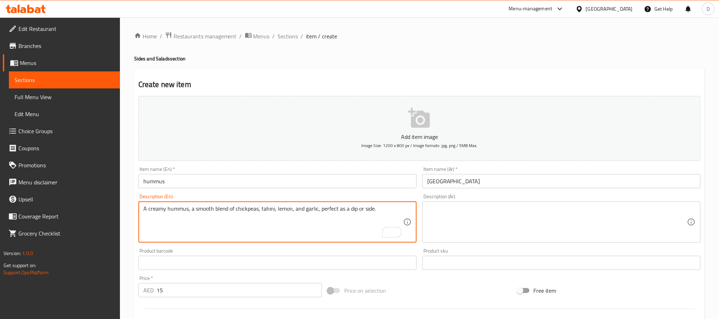
click at [215, 208] on textarea "A creamy hummus, a smooth blend of chickpeas, tahini, lemon, and garlic, perfec…" at bounding box center [273, 222] width 260 height 34
paste textarea "To enrich screen reader interactions, please activate Accessibility in Grammarl…"
type textarea "A creamy hummus, a smooth blend of chickpeas, tahini, lemon, and garlic"
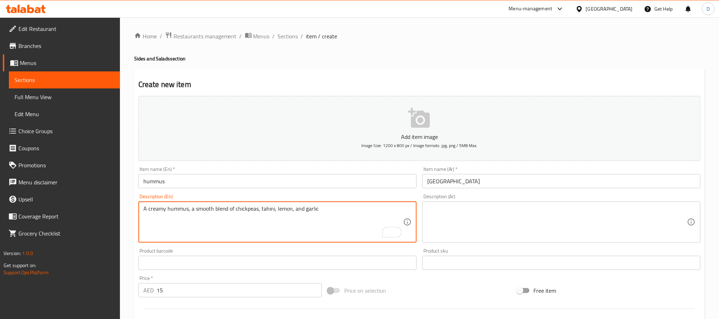
click at [492, 213] on textarea at bounding box center [557, 222] width 260 height 34
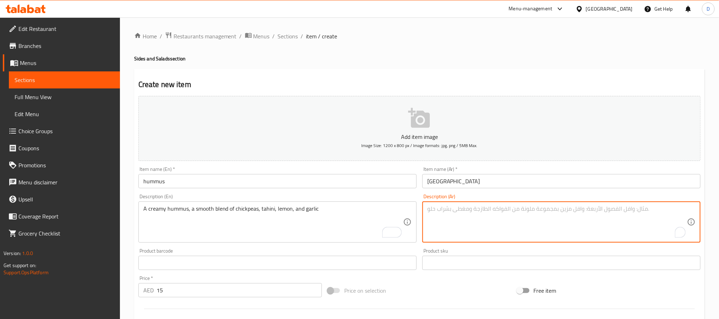
paste textarea "حمص كريمي، مزيج ناعم من الحمص والطحينة والليمون والثوم"
type textarea "حمص كريمي، مزيج ناعم من الحمص والطحينة والليمون والثوم"
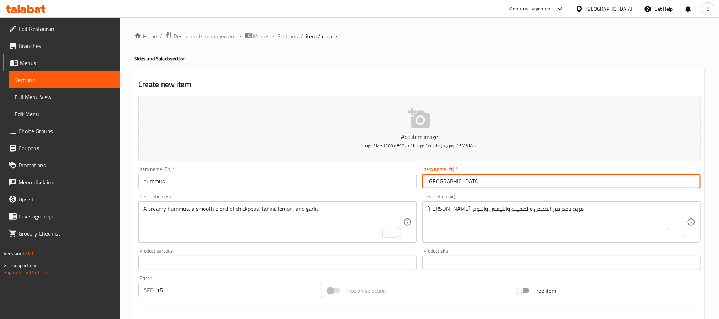
click at [514, 179] on input "حمص" at bounding box center [561, 181] width 278 height 14
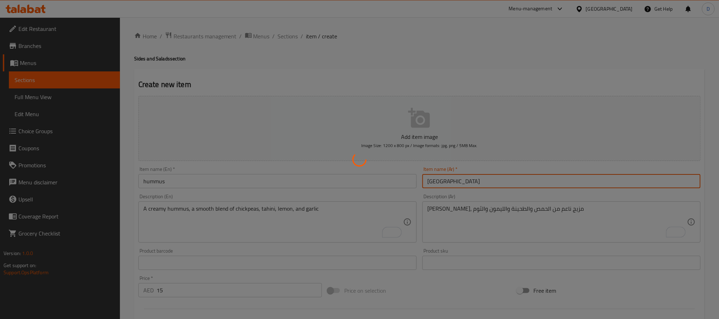
type input "0"
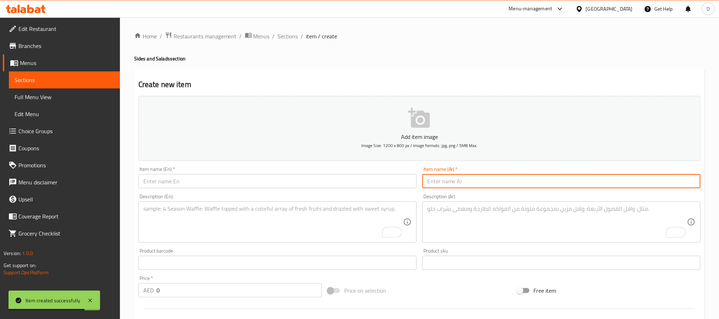
click at [224, 181] on input "text" at bounding box center [277, 181] width 278 height 14
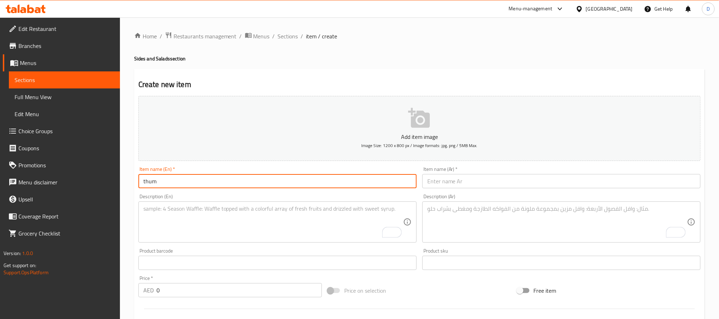
type input "thum"
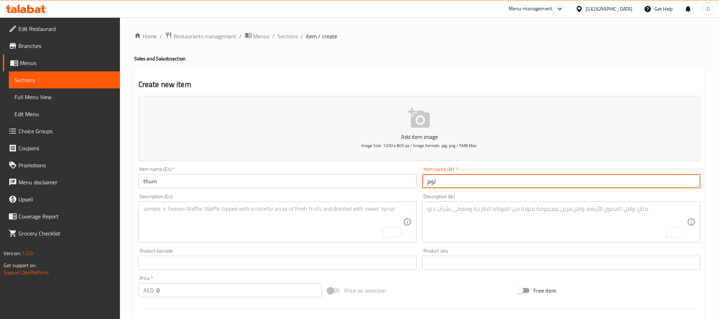
type input "ثوم"
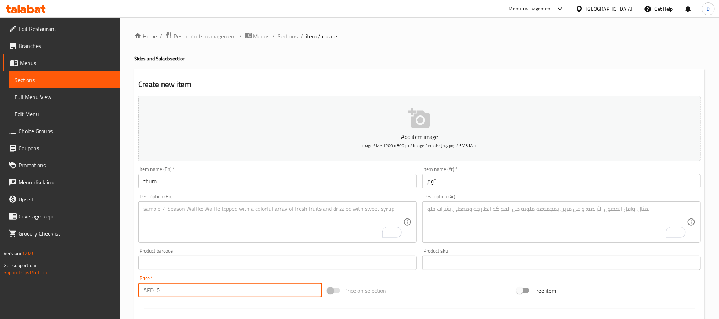
click at [178, 286] on input "0" at bounding box center [238, 290] width 165 height 14
type input "15"
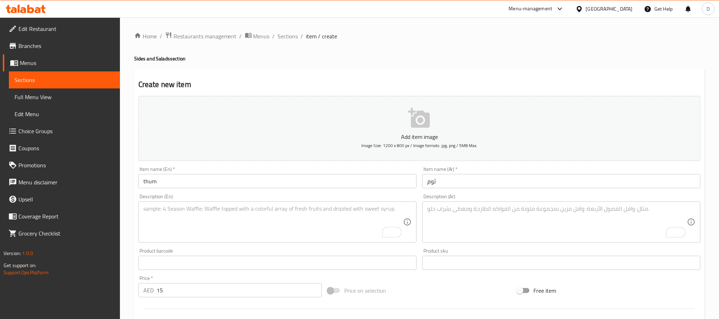
click at [342, 218] on textarea "To enrich screen reader interactions, please activate Accessibility in Grammarl…" at bounding box center [273, 222] width 260 height 34
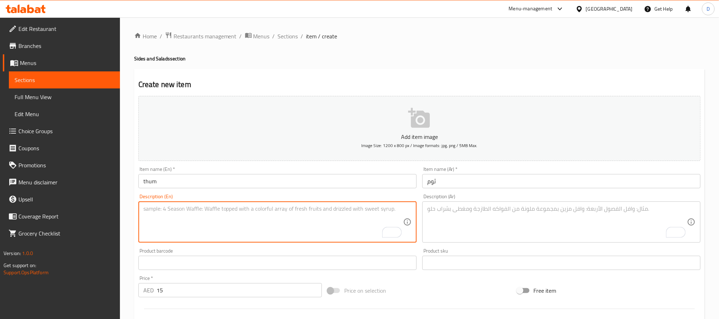
paste textarea "A creamy and pungent garlic sauce, perfect for dipping fried foods or adding to…"
type textarea "A creamy and pungent garlic sauce, perfect for dipping fried foods or adding to…"
click at [482, 226] on textarea "To enrich screen reader interactions, please activate Accessibility in Grammarl…" at bounding box center [557, 222] width 260 height 34
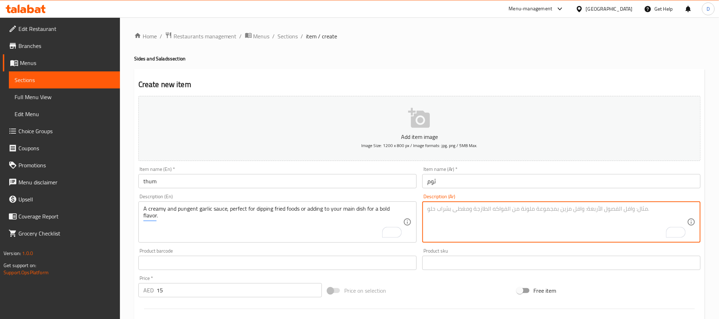
paste textarea "صلصة الثوم الكريمية واللاذعة، مثالية لتغميس الأطعمة المقلية أو إضافتها إلى طبقك…"
type textarea "صلصة الثوم الكريمية واللاذعة، مثالية لتغميس الأطعمة المقلية أو إضافتها إلى طبقك…"
click at [342, 182] on input "thum" at bounding box center [277, 181] width 278 height 14
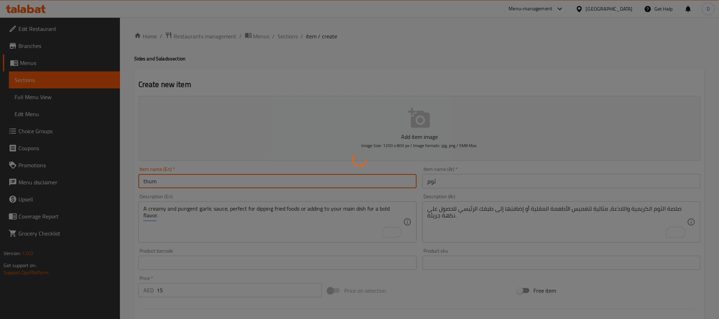
type input "0"
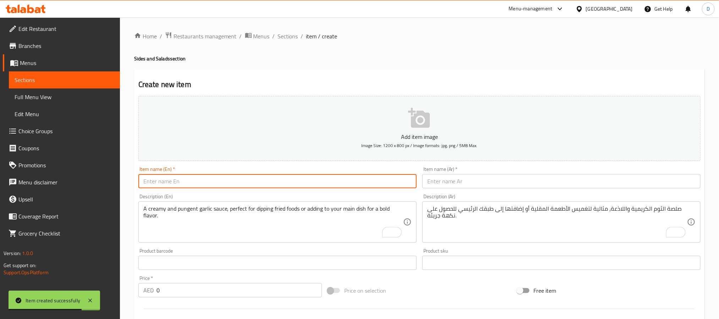
type input "غ"
type input "yogurt big"
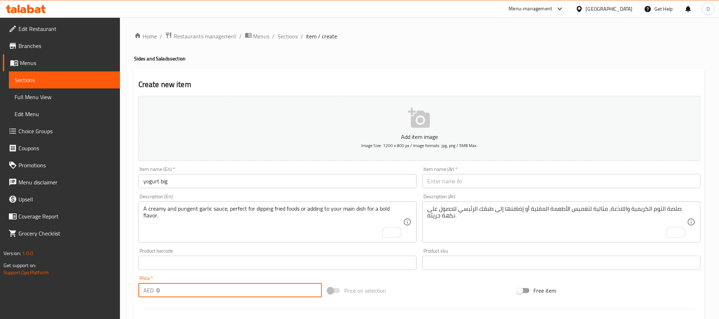
drag, startPoint x: 172, startPoint y: 290, endPoint x: 140, endPoint y: 284, distance: 32.4
click at [140, 284] on div "AED 0 Price *" at bounding box center [229, 290] width 183 height 14
type input "12"
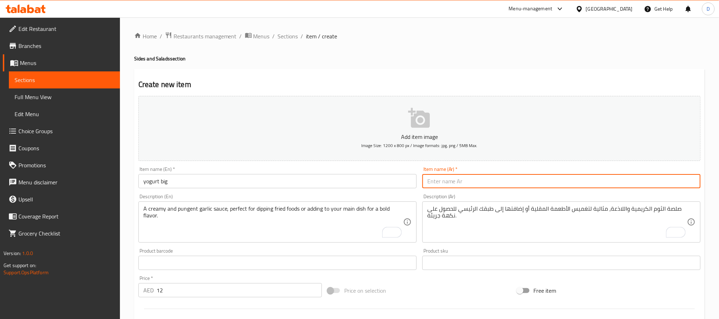
click at [525, 183] on input "text" at bounding box center [561, 181] width 278 height 14
type input "زبادي كبير"
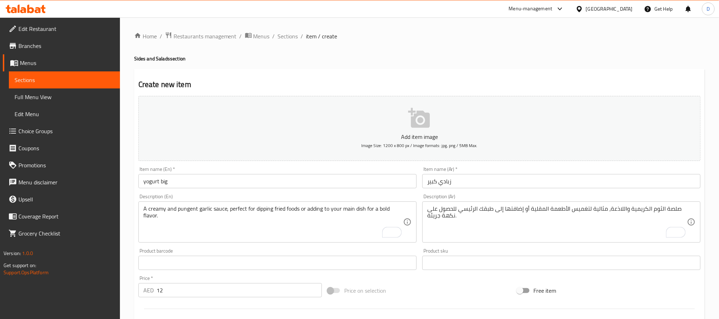
click at [357, 228] on textarea "A creamy and pungent garlic sauce, perfect for dipping fried foods or adding to…" at bounding box center [273, 222] width 260 height 34
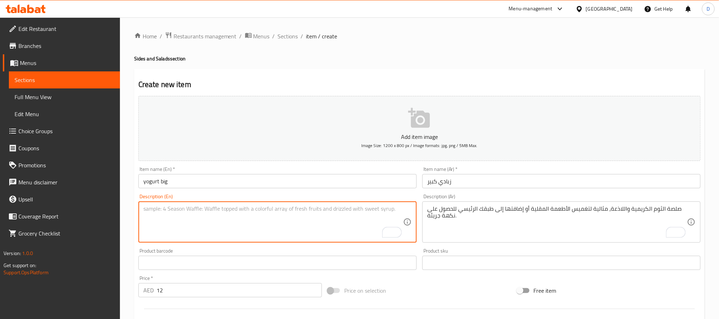
paste textarea "A large serving of creamy and tangy yogurt, perfect as a refreshing side, dip, …"
type textarea "A large serving of creamy and tangy yogurt, perfect as a refreshing side, dip, …"
click at [512, 222] on textarea "صلصة الثوم الكريمية واللاذعة، مثالية لتغميس الأطعمة المقلية أو إضافتها إلى طبقك…" at bounding box center [557, 222] width 260 height 34
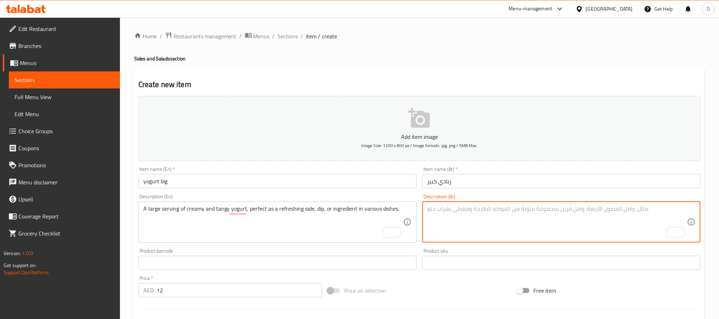
paste textarea "حصة كبيرة من الزبادي الكريمي والحامض، مثالية كطبق جانبي منعش، أو صلصة، أو مكون …"
type textarea "حصة كبيرة من الزبادي الكريمي والحامض، مثالية كطبق جانبي منعش، أو صلصة، أو مكون …"
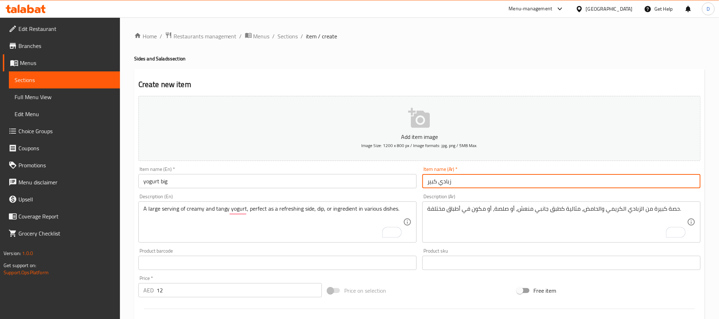
click at [521, 177] on input "زبادي كبير" at bounding box center [561, 181] width 278 height 14
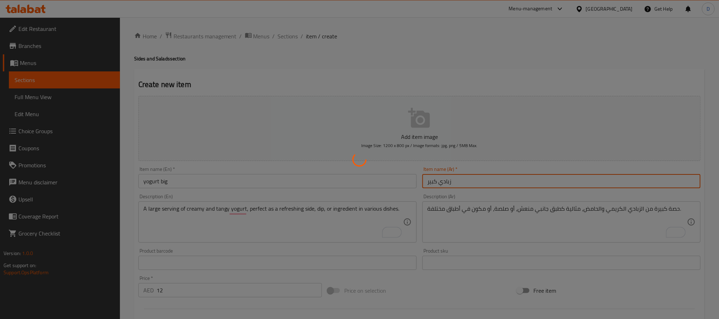
type input "0"
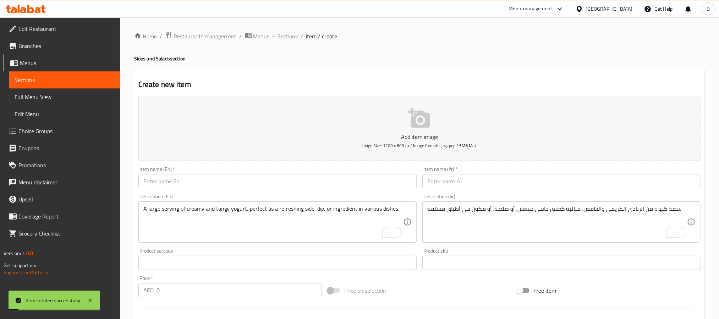
click at [293, 39] on span "Sections" at bounding box center [288, 36] width 20 height 9
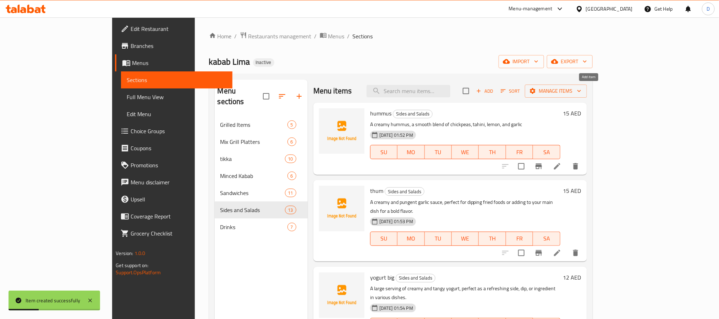
click at [494, 94] on span "Add" at bounding box center [484, 91] width 19 height 8
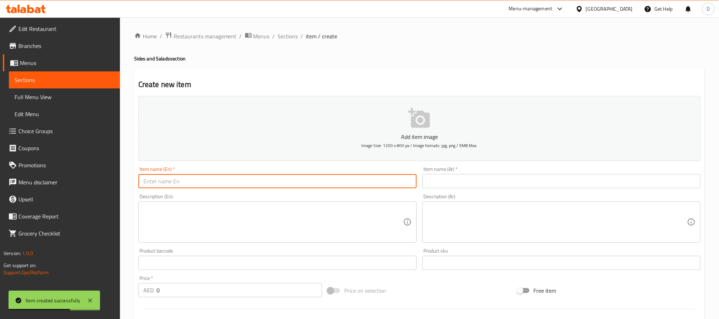
click at [353, 180] on input "text" at bounding box center [277, 181] width 278 height 14
paste input "Yogurt Small"
type input "Yogurt Small"
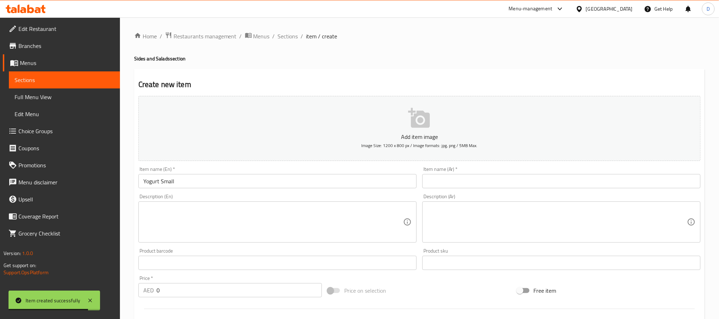
click at [505, 174] on div "Item name (Ar)   * Item name (Ar) *" at bounding box center [561, 177] width 278 height 22
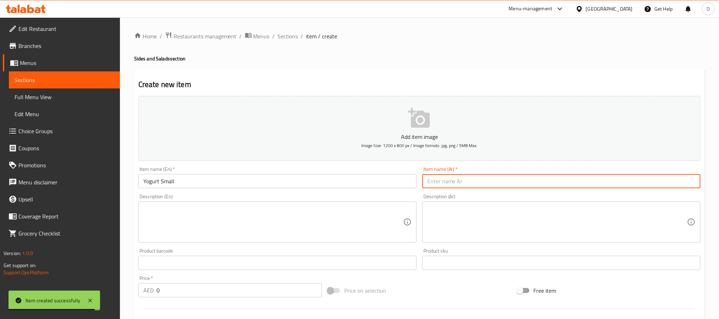
click at [502, 182] on input "text" at bounding box center [561, 181] width 278 height 14
paste input "زبادي صغير"
type input "زبادي صغير"
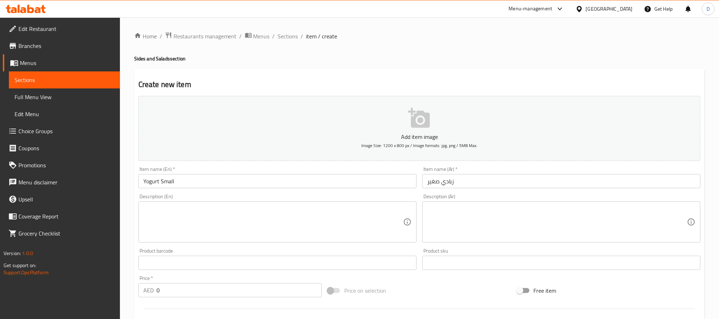
click at [324, 205] on textarea at bounding box center [273, 222] width 260 height 34
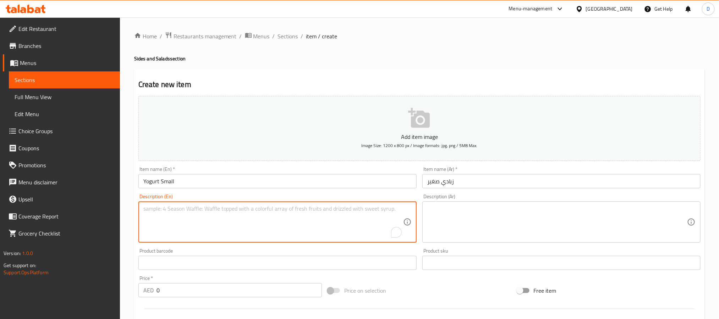
paste textarea "A small serving of creamy and tangy yogurt, perfect as a refreshing side, dip, …"
type textarea "A small serving of creamy and tangy yogurt, perfect as a refreshing side, dip, …"
click at [444, 213] on textarea at bounding box center [557, 222] width 260 height 34
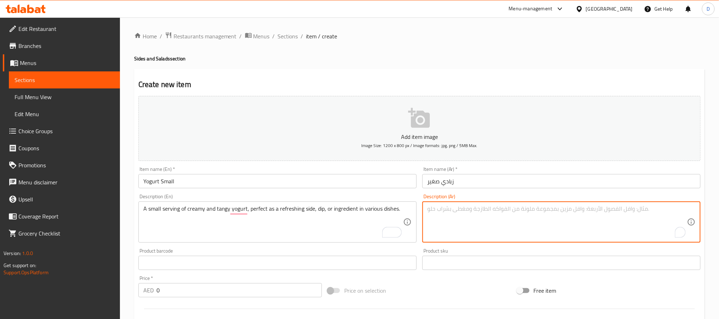
paste textarea "حصة صغيرة من الزبادي الكريمي والحامض، مثالية كطبق جانبي منعش، أو صلصة، أو مكون …"
type textarea "حصة صغيرة من الزبادي الكريمي والحامض، مثالية كطبق جانبي منعش، أو صلصة، أو مكون …"
click at [498, 178] on input "زبادي صغير" at bounding box center [561, 181] width 278 height 14
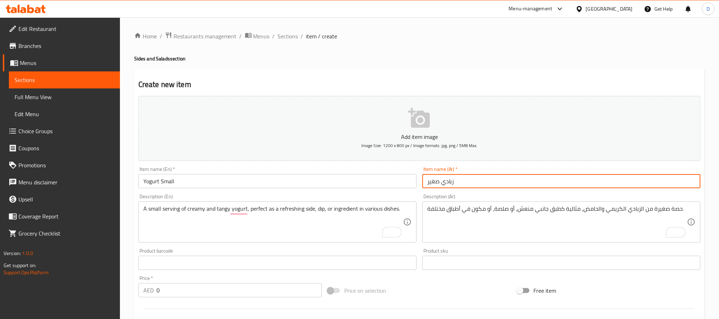
click at [192, 295] on input "0" at bounding box center [238, 290] width 165 height 14
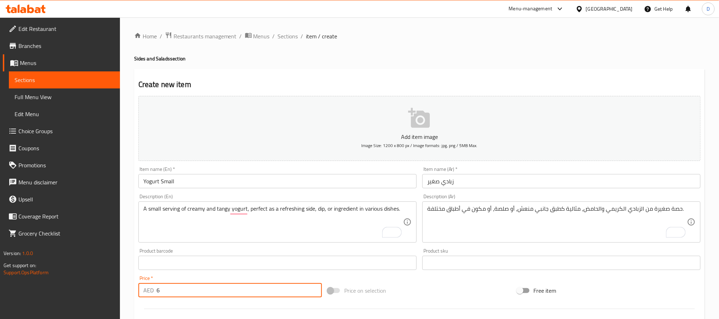
type input "6"
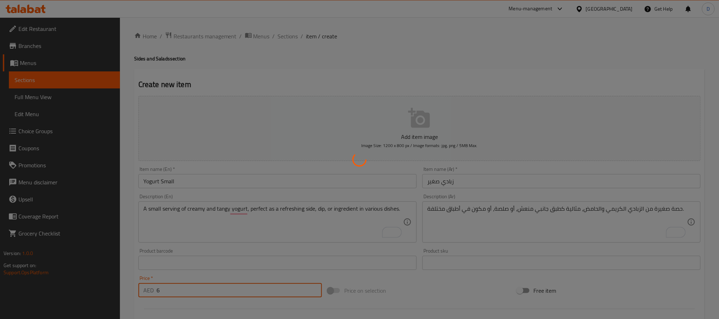
type input "0"
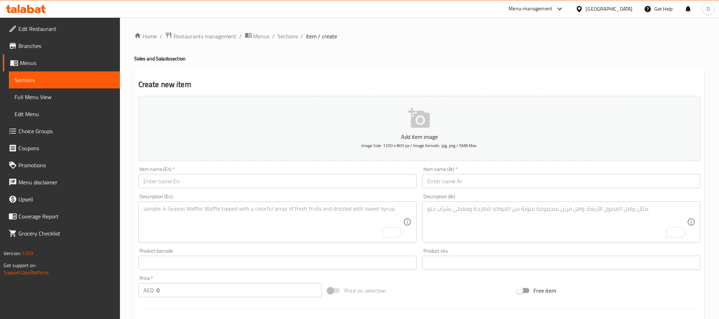
click at [311, 180] on input "text" at bounding box center [277, 181] width 278 height 14
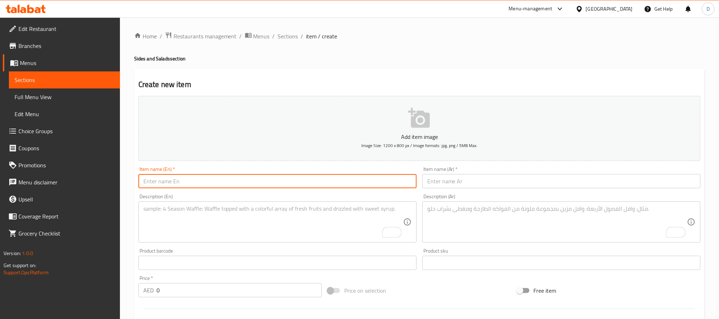
paste input "French Fries big"
type input "French Fries big"
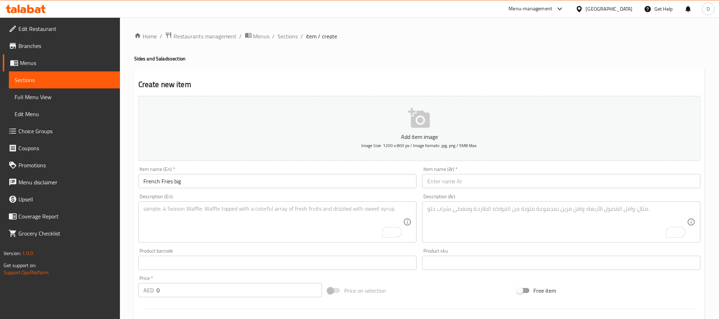
click at [501, 182] on input "text" at bounding box center [561, 181] width 278 height 14
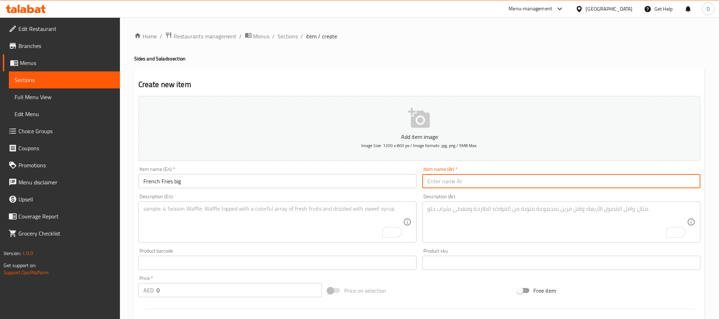
paste input "بطاطا مقلية كبيرة"
type input "بطاطا مقلية كبيرة"
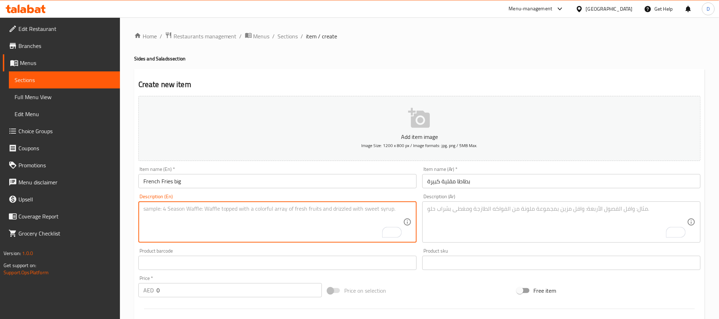
click at [345, 210] on textarea "To enrich screen reader interactions, please activate Accessibility in Grammarl…" at bounding box center [273, 222] width 260 height 34
paste textarea "A large portion of crispy, [PERSON_NAME] potato sticks, perfectly salted and id…"
type textarea "A large portion of crispy, [PERSON_NAME] potato sticks, perfectly salted and id…"
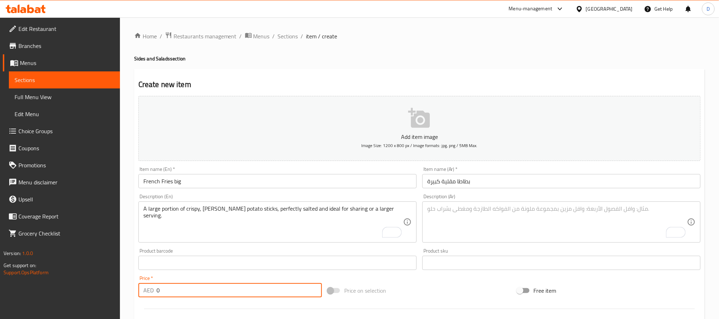
drag, startPoint x: 166, startPoint y: 293, endPoint x: 138, endPoint y: 290, distance: 29.0
click at [138, 290] on div "AED 0 Price *" at bounding box center [229, 290] width 183 height 14
type input "15"
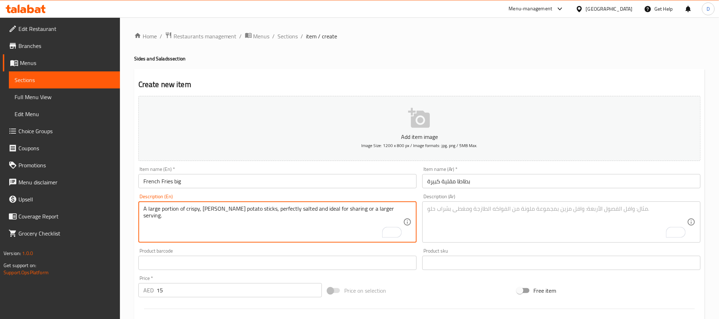
click at [265, 208] on textarea "A large portion of crispy, [PERSON_NAME] potato sticks, perfectly salted and id…" at bounding box center [273, 222] width 260 height 34
click at [488, 211] on textarea "To enrich screen reader interactions, please activate Accessibility in Grammarl…" at bounding box center [557, 222] width 260 height 34
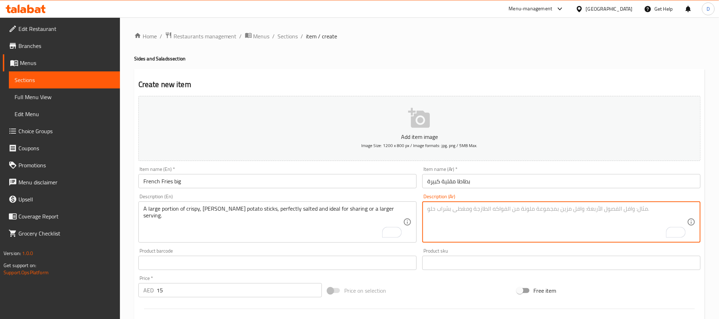
paste textarea "حصة كبيرة من أصابع البطاطس المقرمشة ذات اللون [PERSON_NAME]، مملحة بشكل مثالي و…"
type textarea "حصة كبيرة من أصابع البطاطس المقرمشة ذات اللون [PERSON_NAME]، مملحة بشكل مثالي و…"
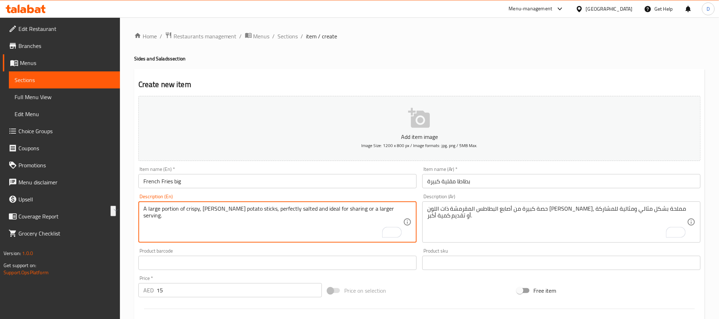
drag, startPoint x: 317, startPoint y: 209, endPoint x: 403, endPoint y: 212, distance: 86.3
type textarea "A large portion of crispy, golden-brown potato sticks, perfectly salted and"
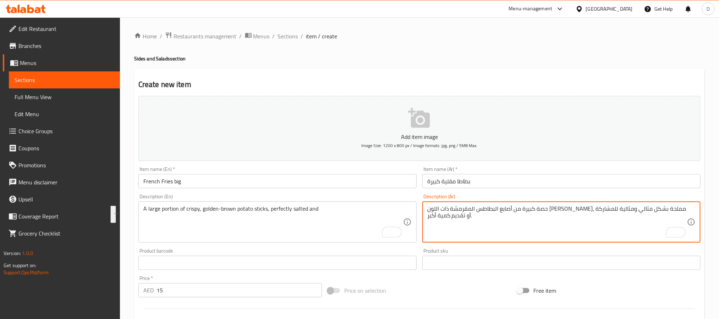
drag, startPoint x: 475, startPoint y: 209, endPoint x: 429, endPoint y: 220, distance: 47.0
click at [650, 215] on textarea "حصة كبيرة من أصابع البطاطس المقرمشة ذات اللون البني الذهبي، مملحة بشكل مثالير." at bounding box center [557, 222] width 260 height 34
type textarea "حصة كبيرة من أصابع البطاطس المقرمشة ذات اللون البني الذهبي، مملحة بشكل مثالي"
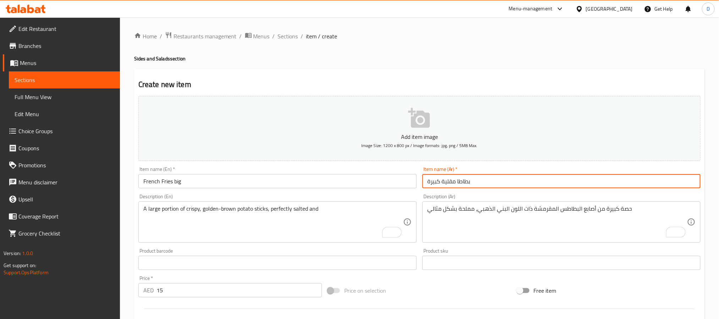
click at [514, 181] on input "بطاطا مقلية كبيرة" at bounding box center [561, 181] width 278 height 14
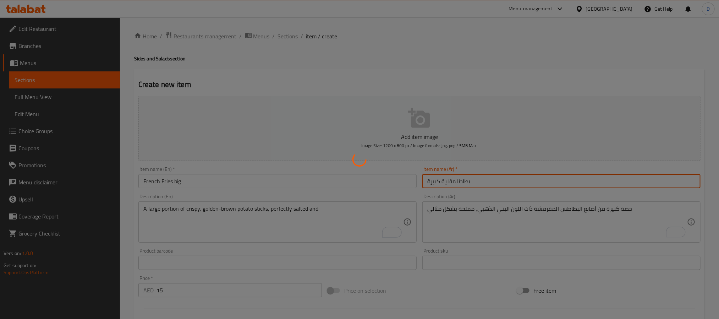
type input "0"
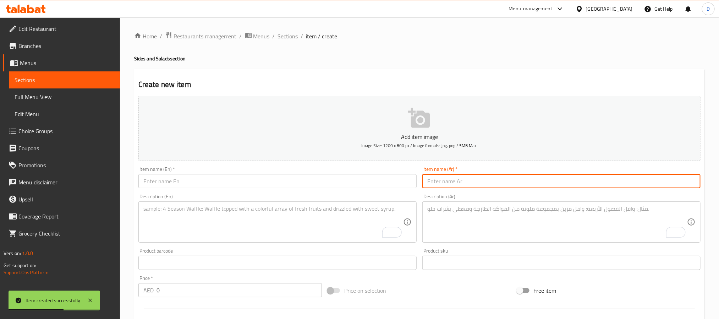
click at [285, 37] on span "Sections" at bounding box center [288, 36] width 20 height 9
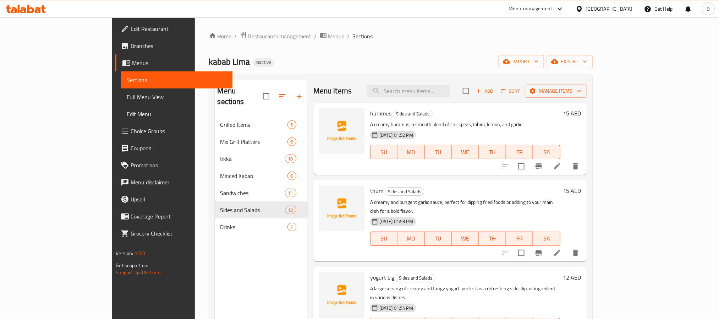
click at [377, 49] on div "Home / Restaurants management / Menus / Sections kabab Lima Inactive import exp…" at bounding box center [401, 218] width 384 height 372
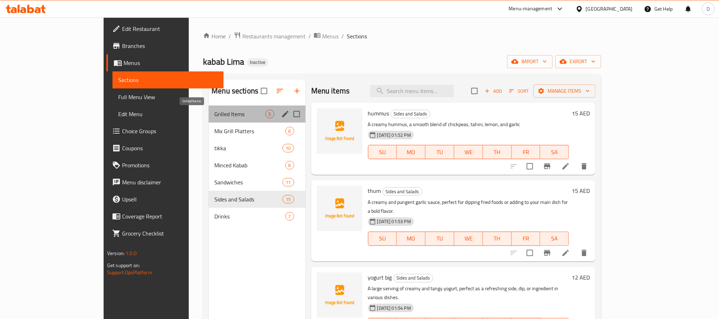
click at [214, 114] on span "Grilled Items" at bounding box center [239, 114] width 51 height 9
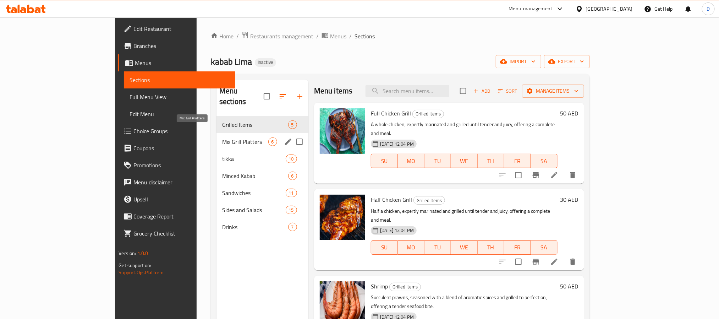
click at [222, 137] on span "Mix Grill Platters" at bounding box center [245, 141] width 46 height 9
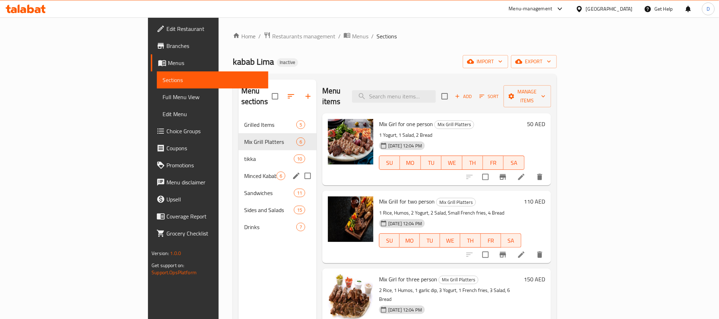
click at [244, 171] on span "Minced Kabab" at bounding box center [260, 175] width 32 height 9
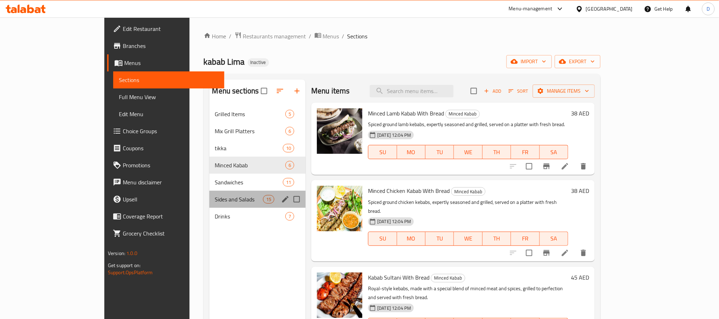
click at [209, 193] on div "Sides and Salads 15" at bounding box center [257, 199] width 97 height 17
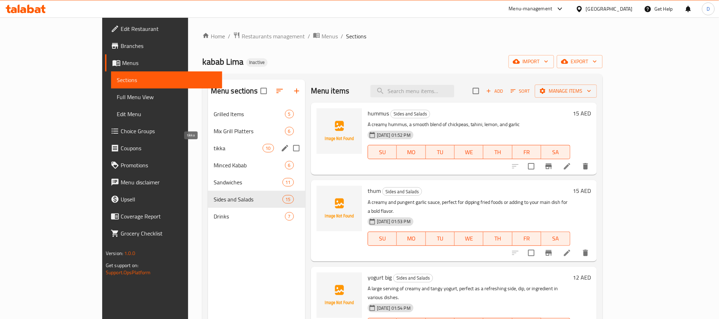
click at [214, 145] on span "tikka" at bounding box center [238, 148] width 49 height 9
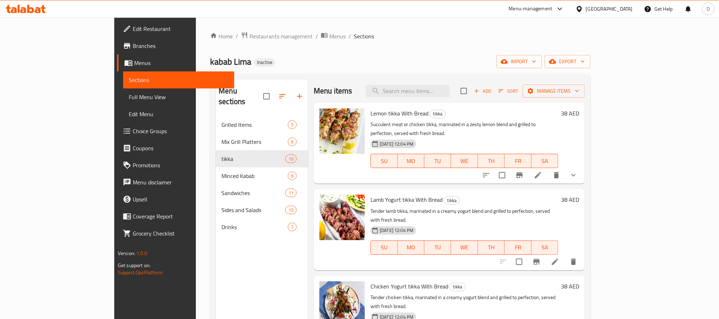
click at [548, 169] on li at bounding box center [538, 175] width 20 height 13
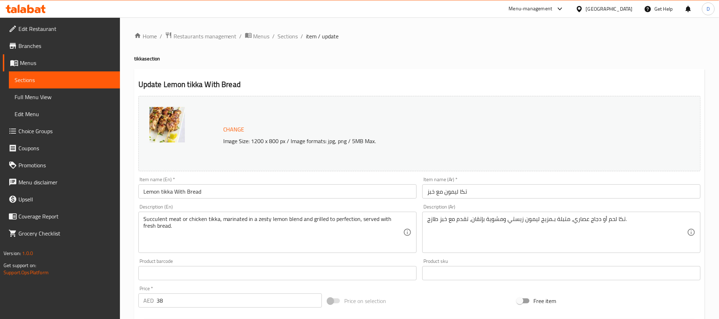
click at [354, 221] on textarea "Succulent meat or chicken tikka, marinated in a zesty lemon blend and grilled t…" at bounding box center [273, 232] width 260 height 34
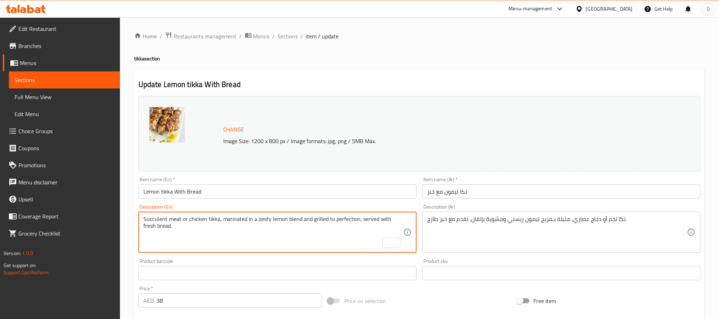
click at [354, 221] on textarea "Succulent meat or chicken tikka, marinated in a zesty lemon blend and grilled t…" at bounding box center [273, 232] width 260 height 34
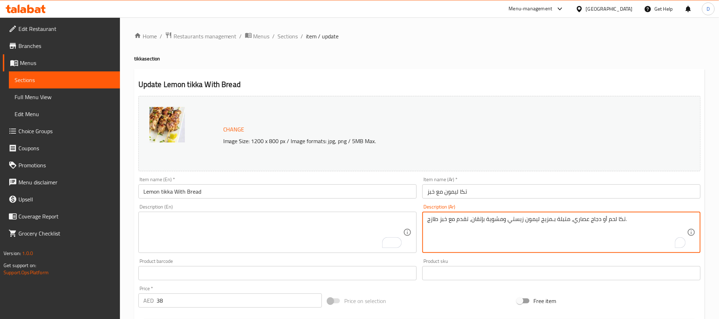
click at [495, 226] on textarea "تكا لحم أو دجاج عصاري، متبلة بـمزيج ليمون زيستي ومشوية بإتقان، تقدم مع خبز طازج." at bounding box center [557, 232] width 260 height 34
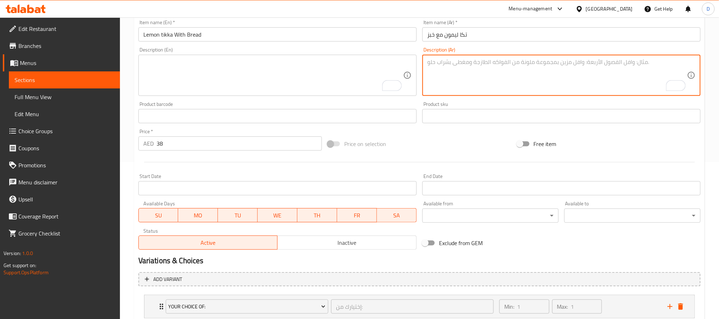
scroll to position [205, 0]
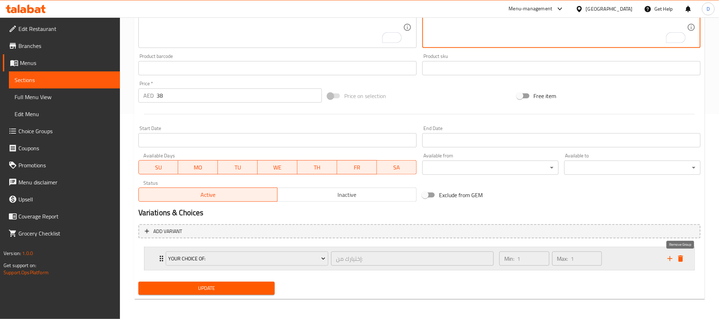
click at [679, 259] on icon "delete" at bounding box center [680, 258] width 5 height 6
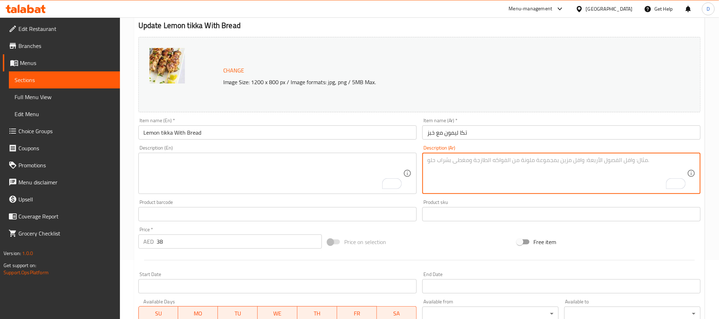
scroll to position [0, 0]
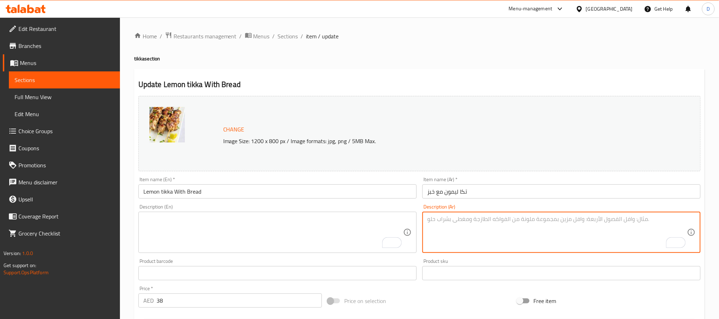
click at [227, 188] on input "Lemon tikka With Bread" at bounding box center [277, 191] width 278 height 14
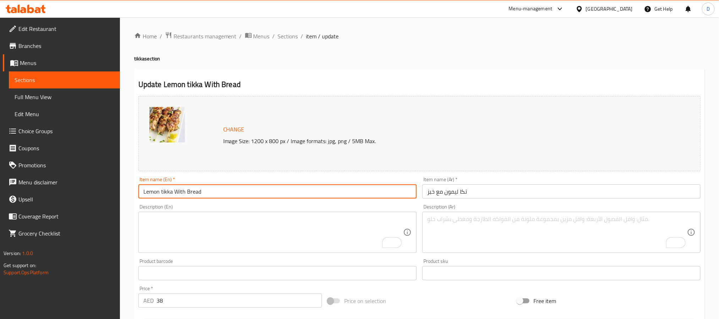
click at [227, 188] on input "Lemon tikka With Bread" at bounding box center [277, 191] width 278 height 14
click at [264, 195] on input "Lemon tikka With Bread" at bounding box center [277, 191] width 278 height 14
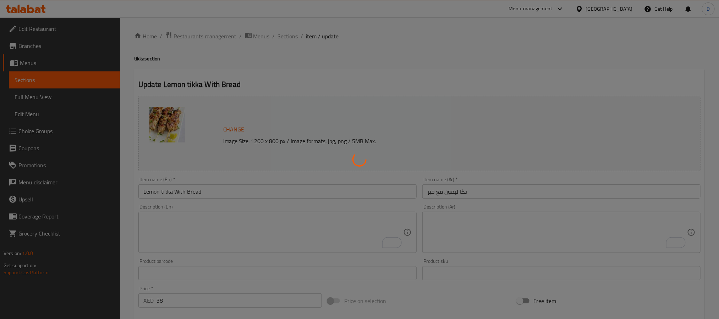
click at [476, 132] on div at bounding box center [359, 159] width 719 height 319
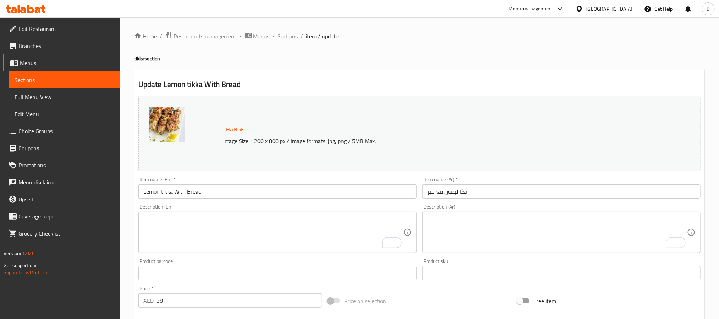
click at [290, 37] on span "Sections" at bounding box center [288, 36] width 20 height 9
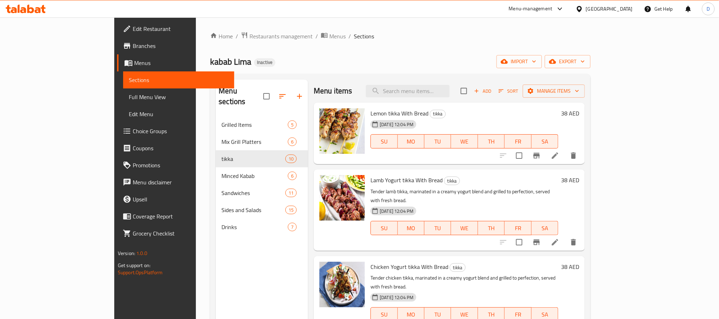
click at [479, 122] on div "[DATE] 12:04 PM SU MO TU WE TH FR SA" at bounding box center [464, 136] width 193 height 38
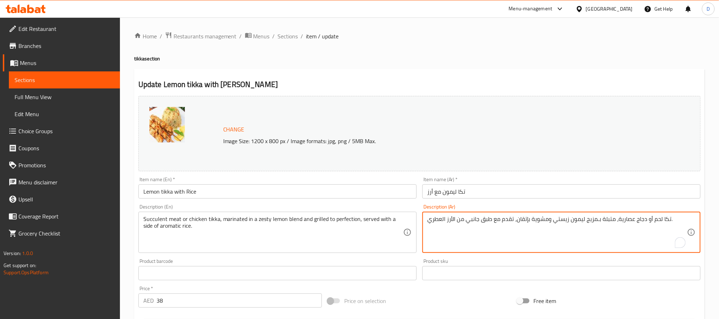
click at [575, 220] on textarea "تكا لحم أو دجاج عصارية، متبلة بـمزيج ليمون زيستي ومشوية بإتقان، تقدم مع طبق جان…" at bounding box center [557, 232] width 260 height 34
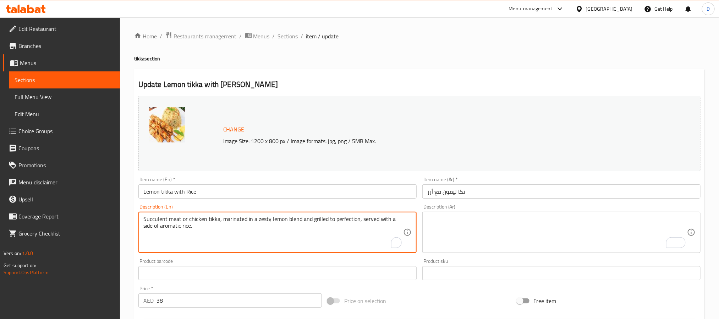
click at [350, 220] on textarea "Succulent meat or chicken tikka, marinated in a zesty lemon blend and grilled t…" at bounding box center [273, 232] width 260 height 34
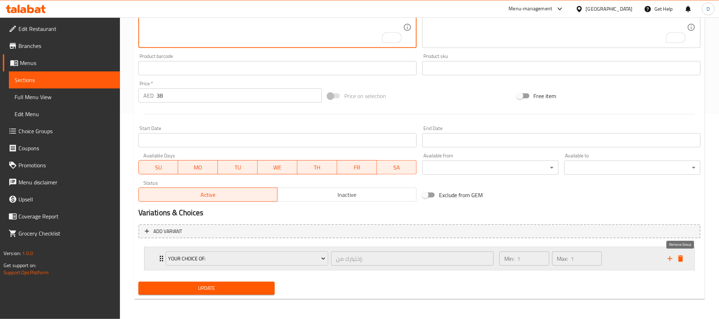
click at [683, 260] on icon "delete" at bounding box center [680, 258] width 9 height 9
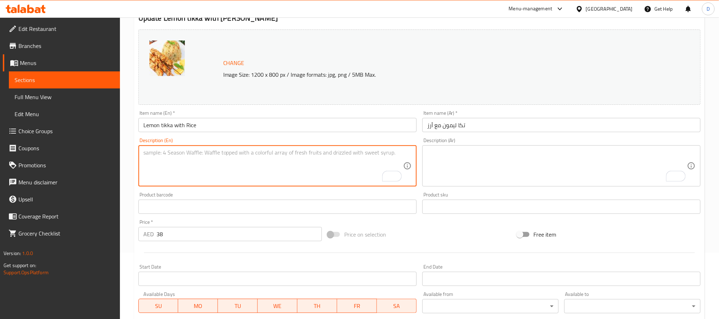
scroll to position [0, 0]
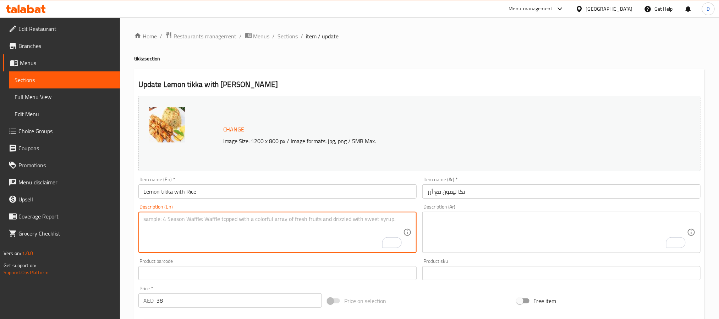
click at [271, 196] on input "Lemon tikka with Rice" at bounding box center [277, 191] width 278 height 14
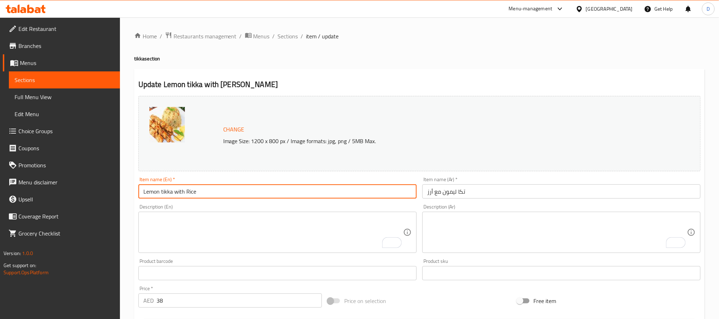
click at [271, 196] on input "Lemon tikka with Rice" at bounding box center [277, 191] width 278 height 14
click at [276, 192] on input "Lemon tikka with Rice" at bounding box center [277, 191] width 278 height 14
click at [291, 34] on span "Sections" at bounding box center [288, 36] width 20 height 9
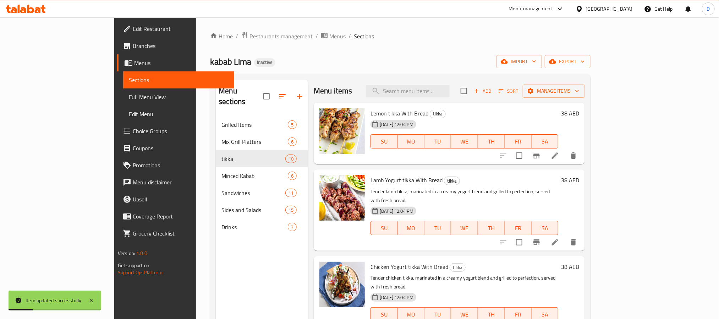
click at [376, 53] on div "Home / Restaurants management / Menus / Sections kabab Lima Inactive import exp…" at bounding box center [400, 218] width 380 height 372
click at [434, 57] on div "kabab Lima Inactive import export" at bounding box center [400, 61] width 380 height 13
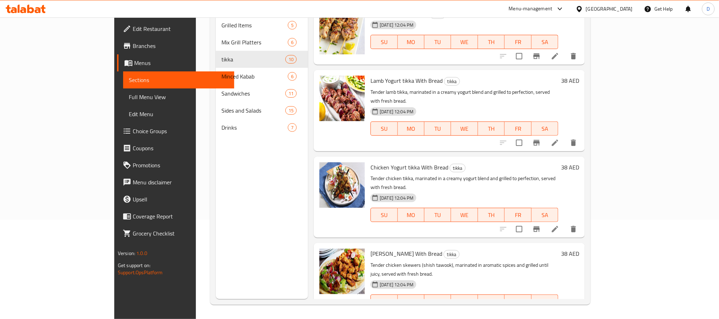
scroll to position [452, 0]
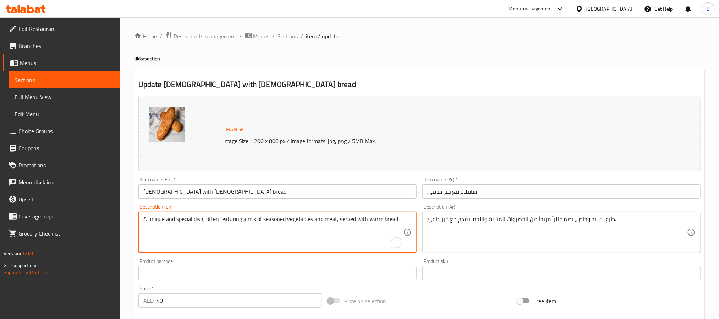
click at [375, 218] on textarea "A unique and special dish, often featuring a mix of seasoned vegetables and mea…" at bounding box center [273, 232] width 260 height 34
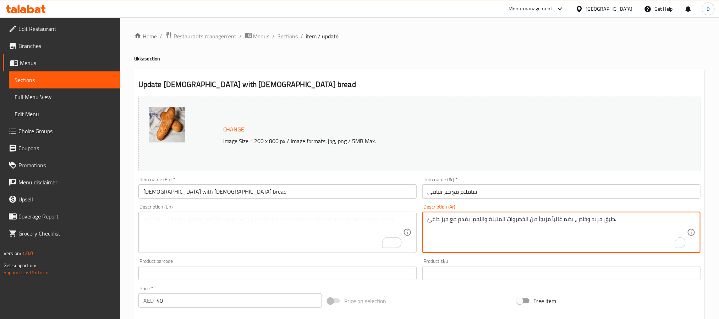
click at [507, 218] on textarea "طبق فريد وخاص، يضم غالباً مزيجاً من الخضروات المتبلة واللحم، يقدم مع خبز دافئ." at bounding box center [557, 232] width 260 height 34
click at [290, 196] on input "[DEMOGRAPHIC_DATA] with [DEMOGRAPHIC_DATA] bread" at bounding box center [277, 191] width 278 height 14
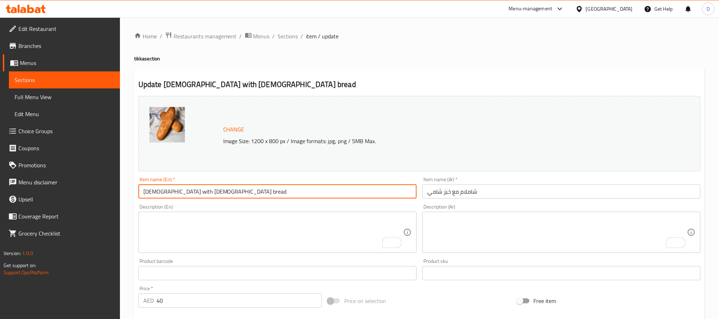
click at [149, 191] on input "[DEMOGRAPHIC_DATA] with [DEMOGRAPHIC_DATA] bread" at bounding box center [277, 191] width 278 height 14
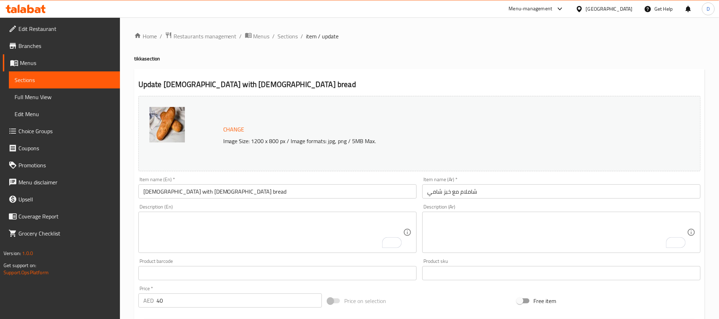
click at [440, 58] on h4 "tikka section" at bounding box center [419, 58] width 571 height 7
click at [293, 34] on span "Sections" at bounding box center [288, 36] width 20 height 9
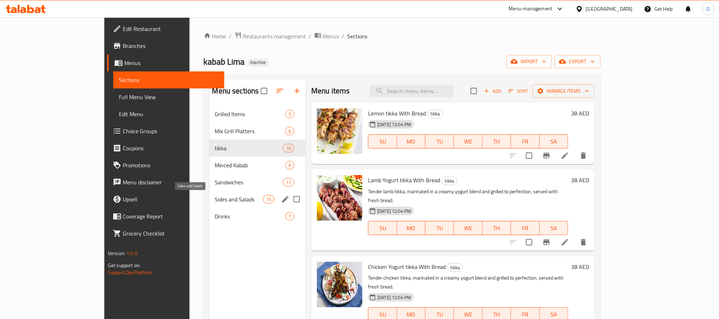
click at [215, 199] on span "Sides and Salads" at bounding box center [239, 199] width 48 height 9
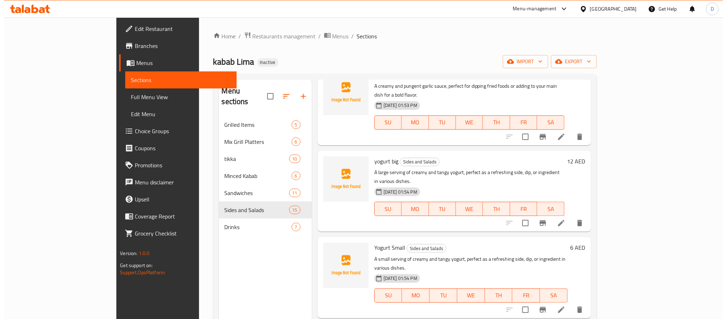
scroll to position [106, 0]
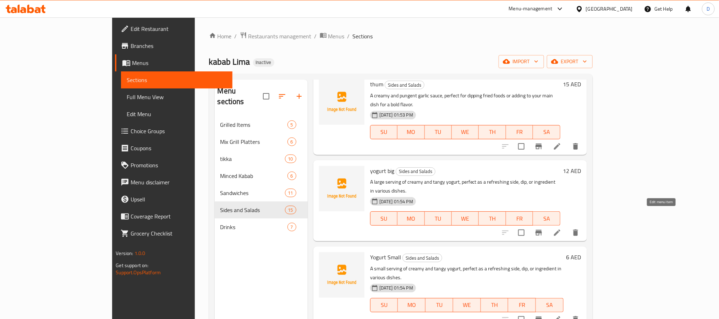
click at [561, 228] on icon at bounding box center [557, 232] width 9 height 9
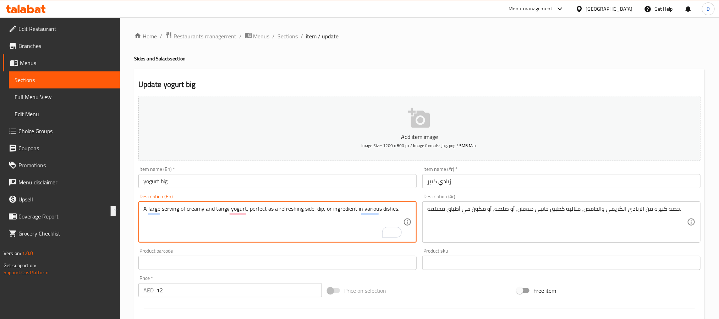
drag, startPoint x: 401, startPoint y: 210, endPoint x: 274, endPoint y: 208, distance: 127.1
click at [274, 208] on textarea "A large serving of creamy and tangy yogurt, perfect as a refreshing side, dip, …" at bounding box center [273, 222] width 260 height 34
click at [290, 36] on span "Sections" at bounding box center [288, 36] width 20 height 9
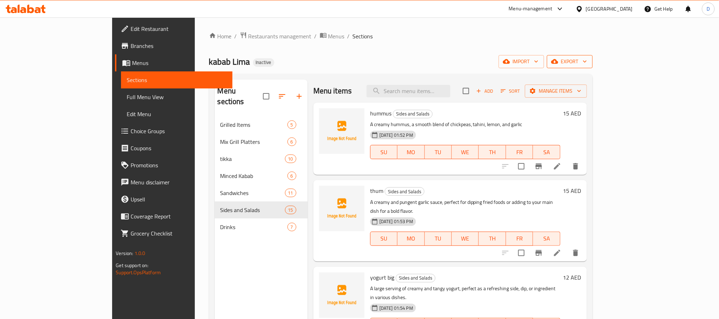
click at [587, 60] on span "export" at bounding box center [570, 61] width 34 height 9
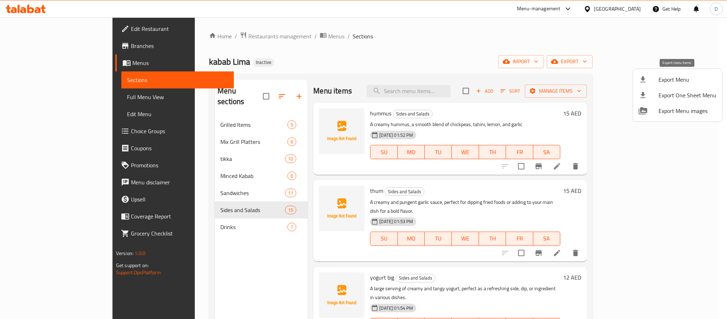
click at [661, 79] on span "Export Menu" at bounding box center [688, 79] width 58 height 9
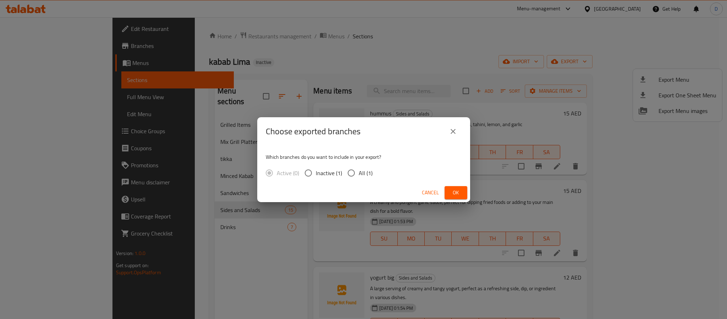
click at [453, 189] on span "Ok" at bounding box center [455, 192] width 11 height 9
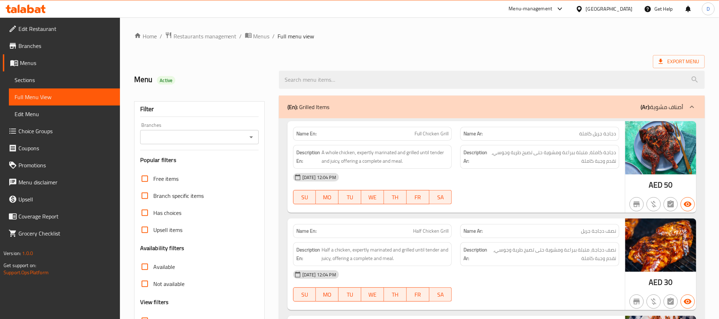
click at [306, 134] on strong "Name En:" at bounding box center [306, 133] width 20 height 7
copy strong "Name En:"
